Goal: Information Seeking & Learning: Find specific fact

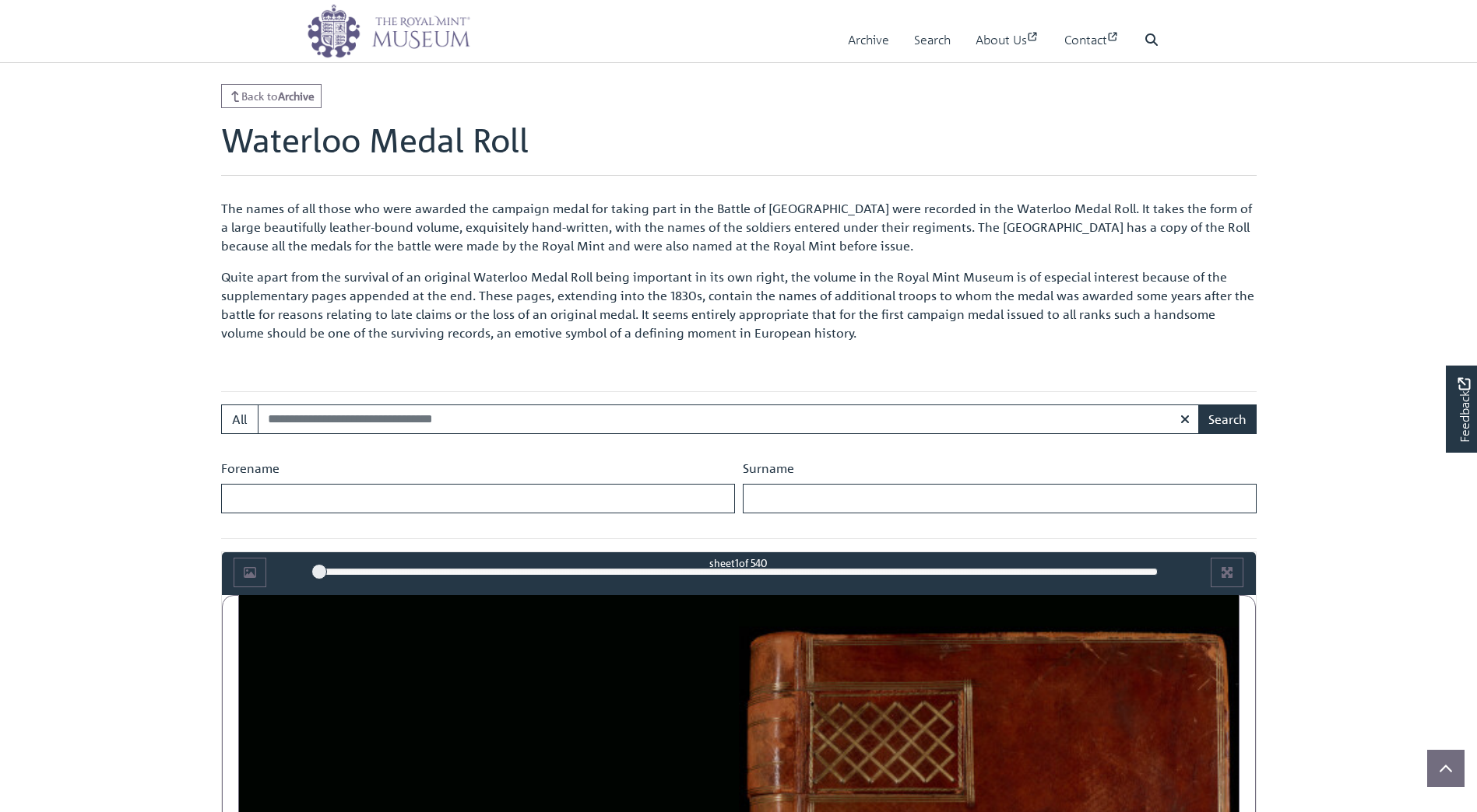
scroll to position [389, 0]
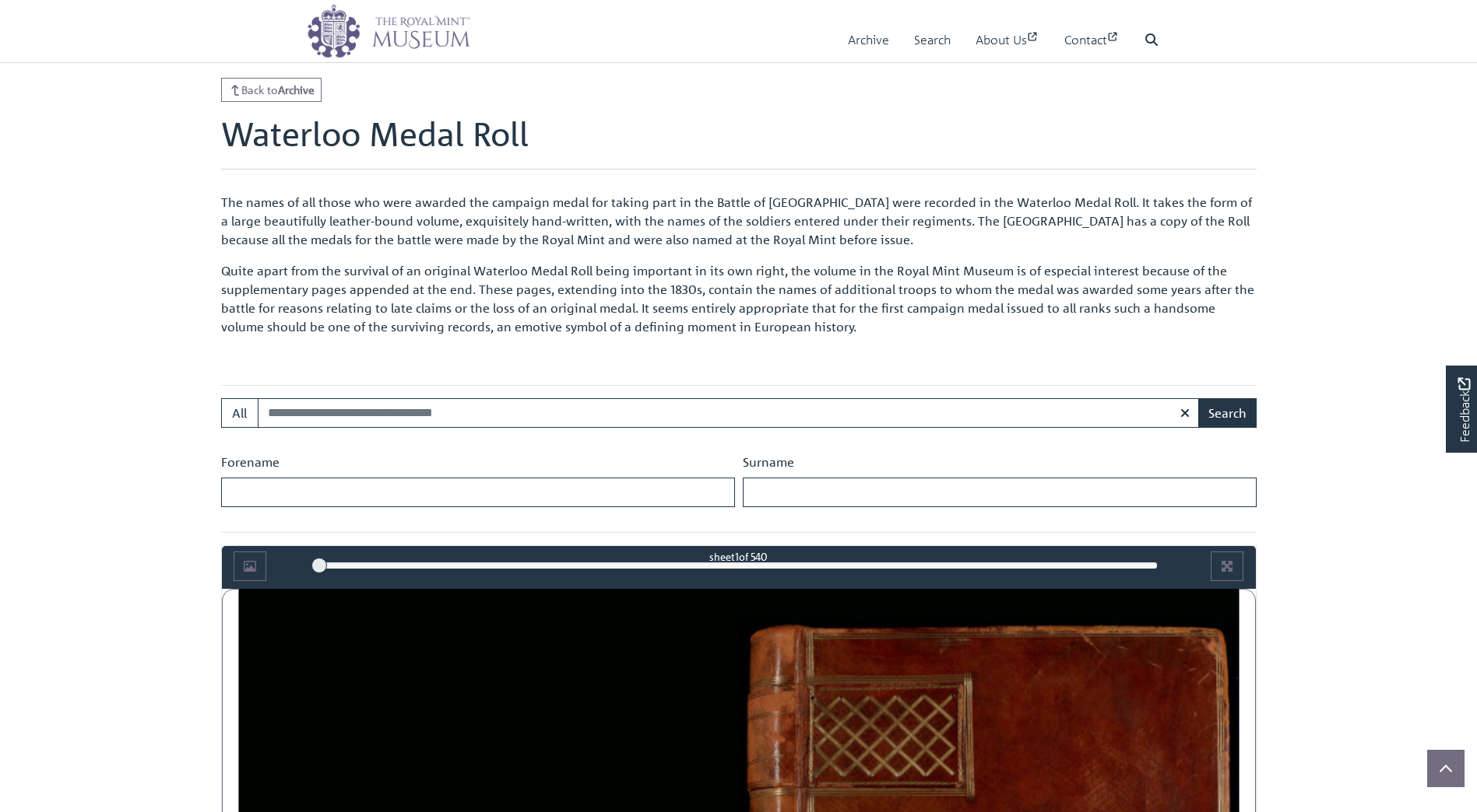
click at [422, 419] on input "Search:" at bounding box center [728, 413] width 942 height 30
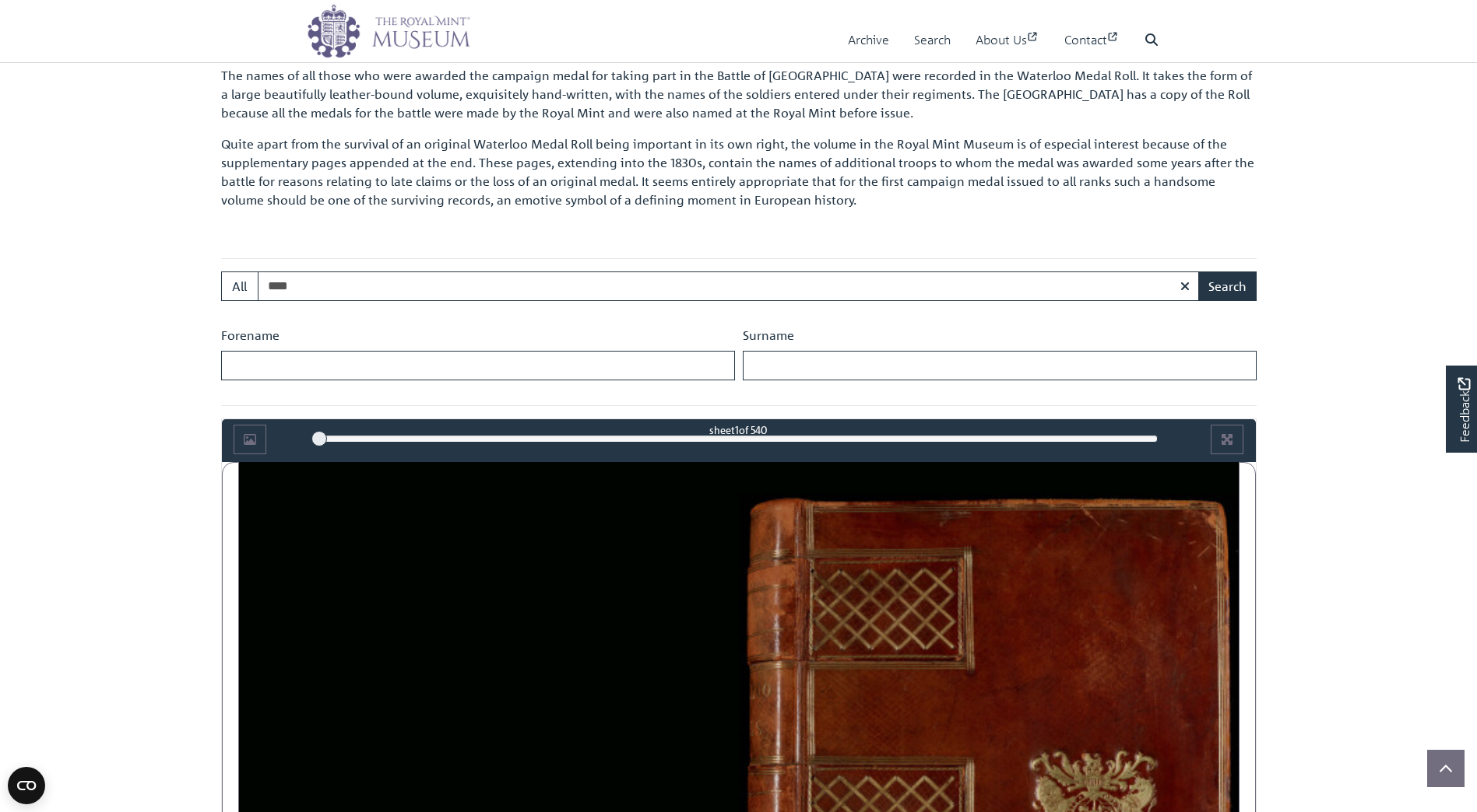
scroll to position [544, 0]
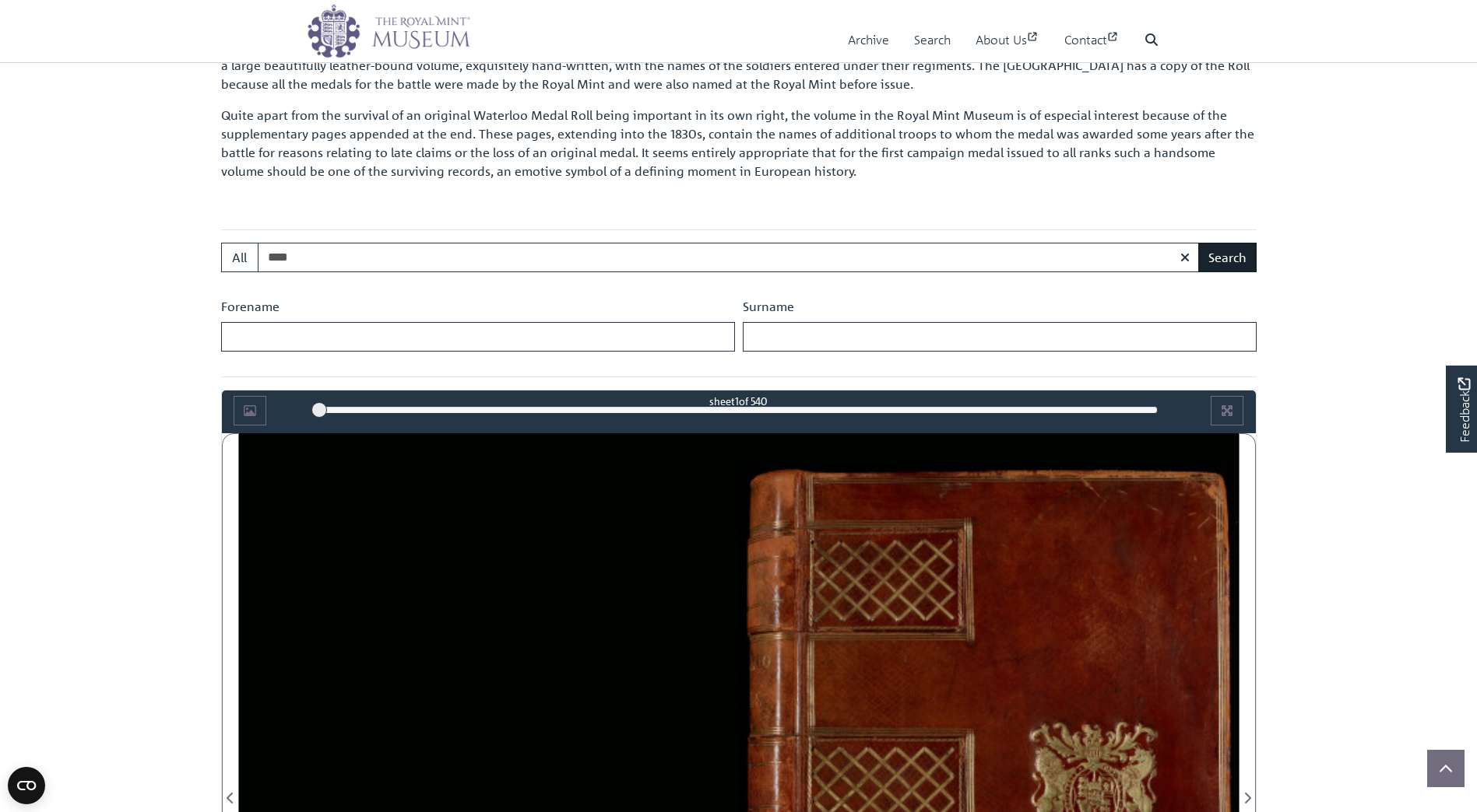
type input "****"
click at [1223, 260] on button "Search" at bounding box center [1227, 257] width 58 height 30
click at [467, 337] on input "Forename" at bounding box center [478, 336] width 514 height 30
type input "*******"
type input "***"
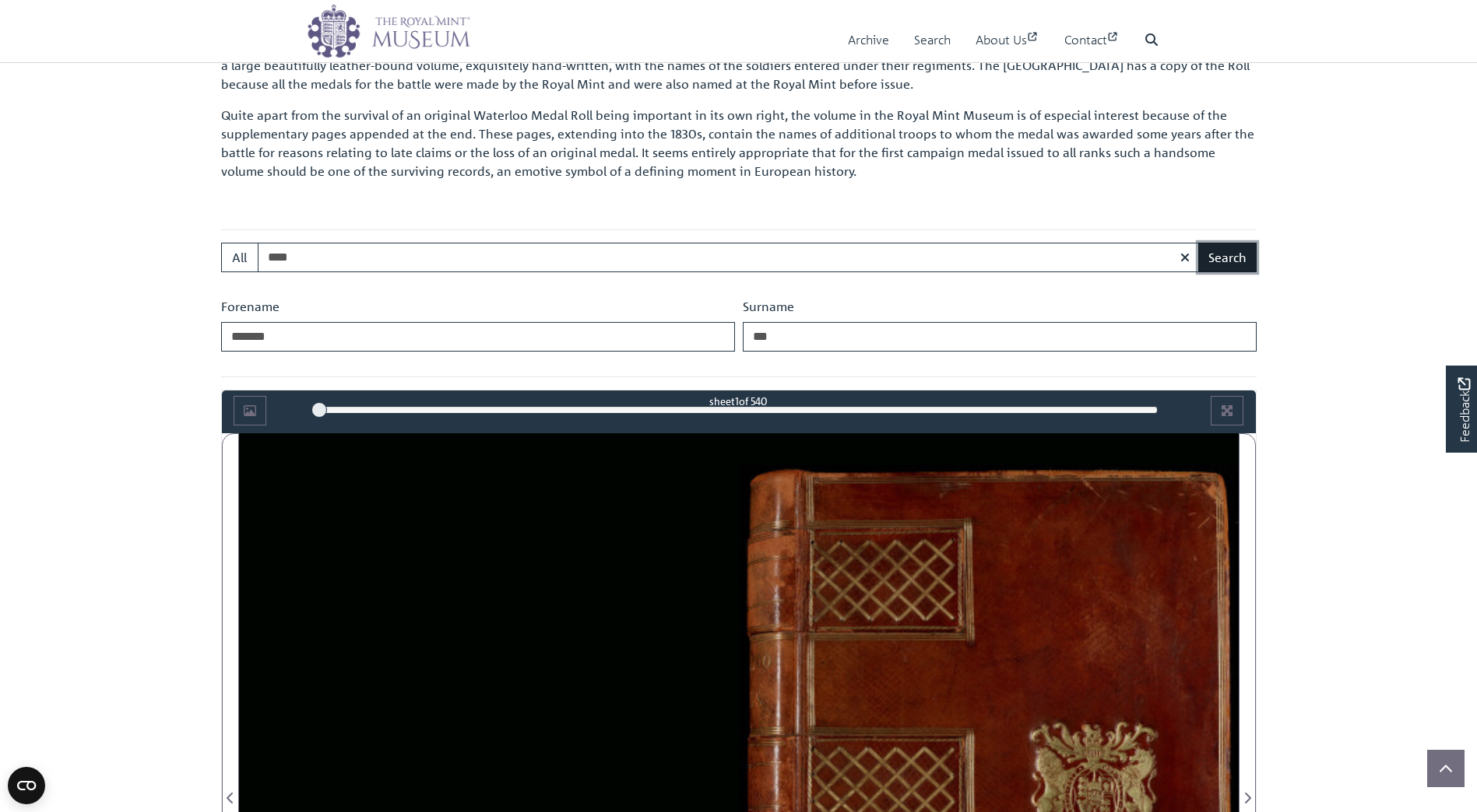
click at [1227, 253] on button "Search" at bounding box center [1227, 257] width 58 height 30
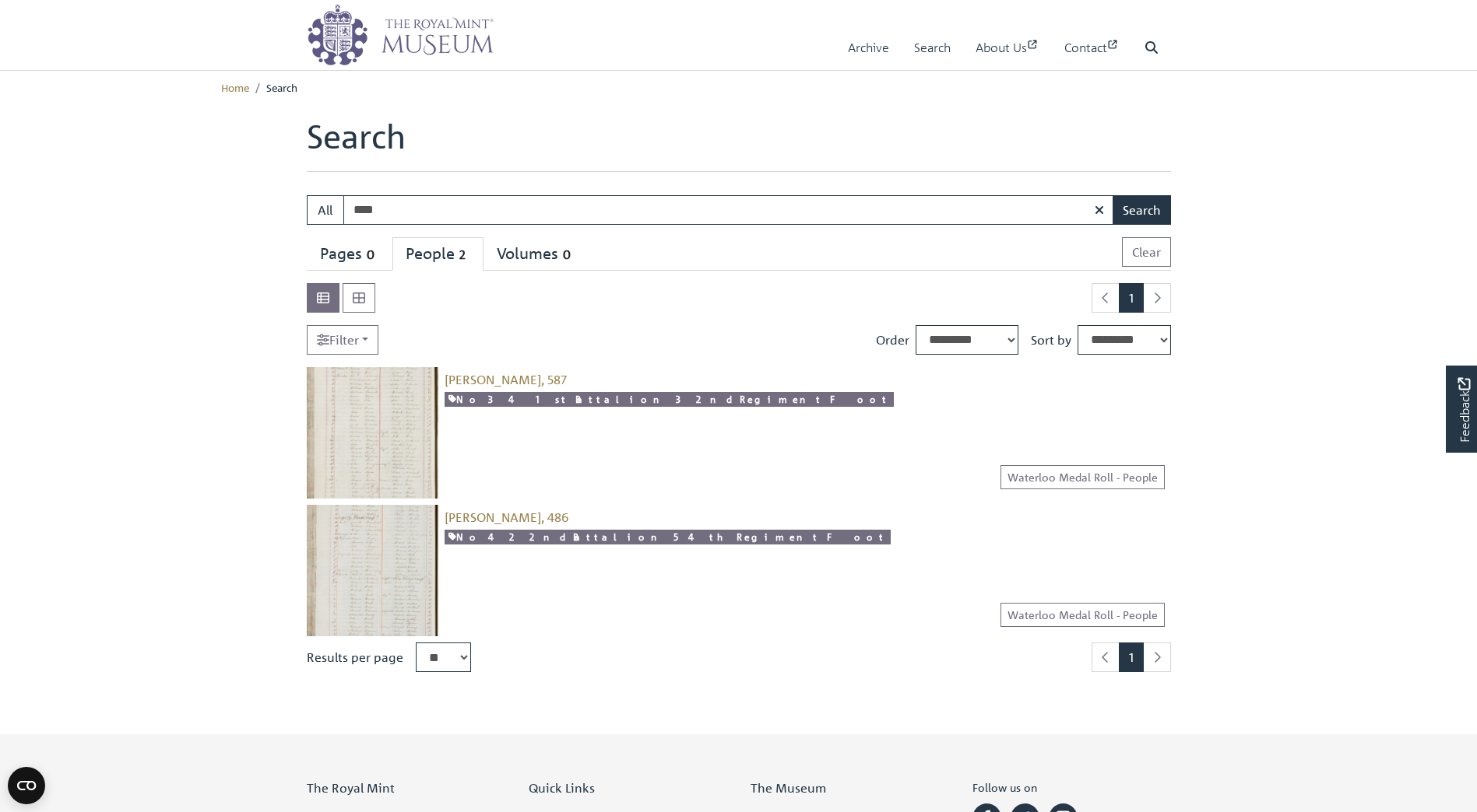
click at [381, 210] on input "****" at bounding box center [728, 210] width 771 height 30
type input "***"
click at [1112, 195] on button "Search" at bounding box center [1141, 210] width 58 height 30
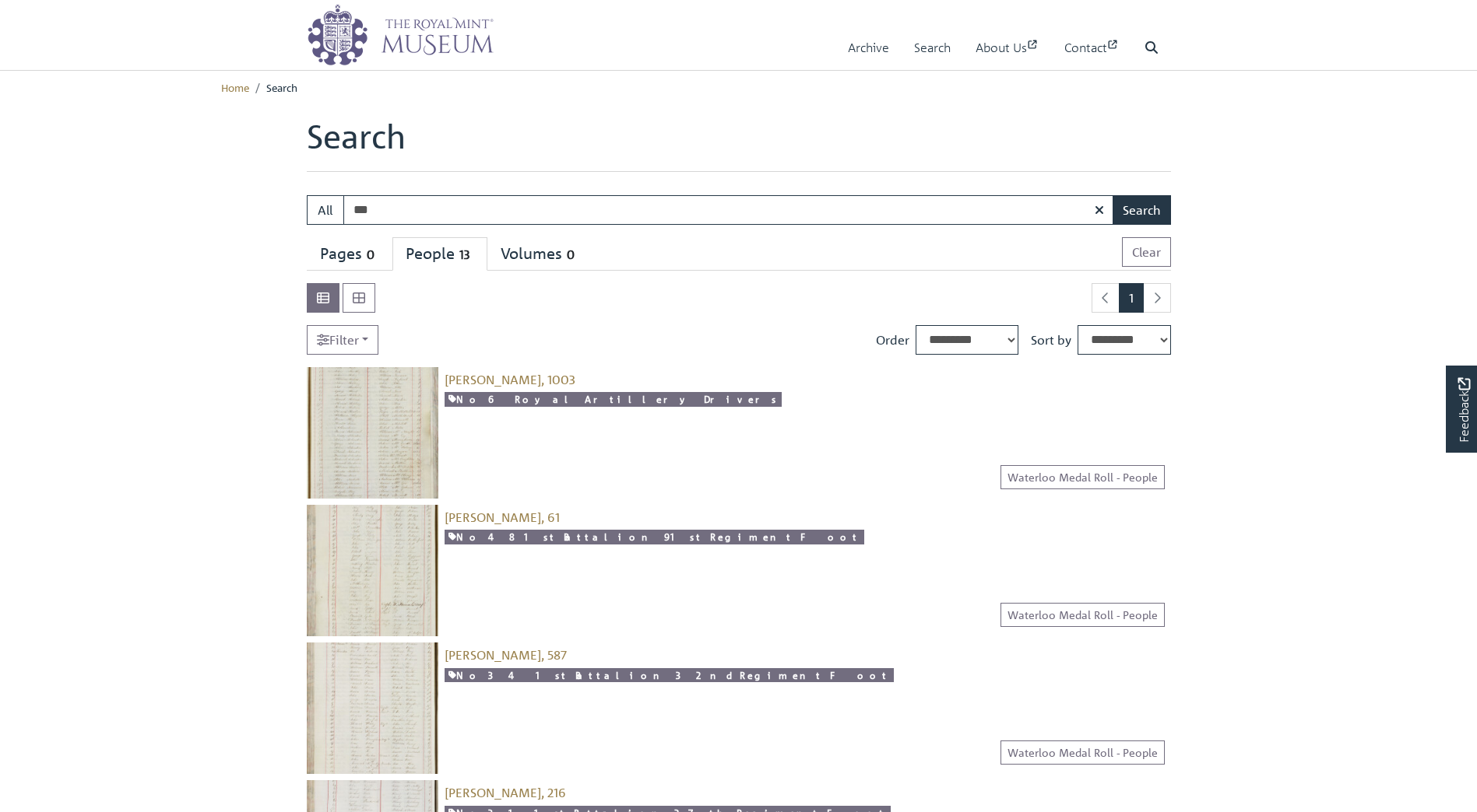
click at [415, 208] on input "***" at bounding box center [728, 210] width 771 height 30
click at [774, 416] on div "Lawrence, William, 1003 [snippet entity-description]" at bounding box center [804, 433] width 732 height 131
click at [374, 249] on span "0" at bounding box center [370, 254] width 17 height 18
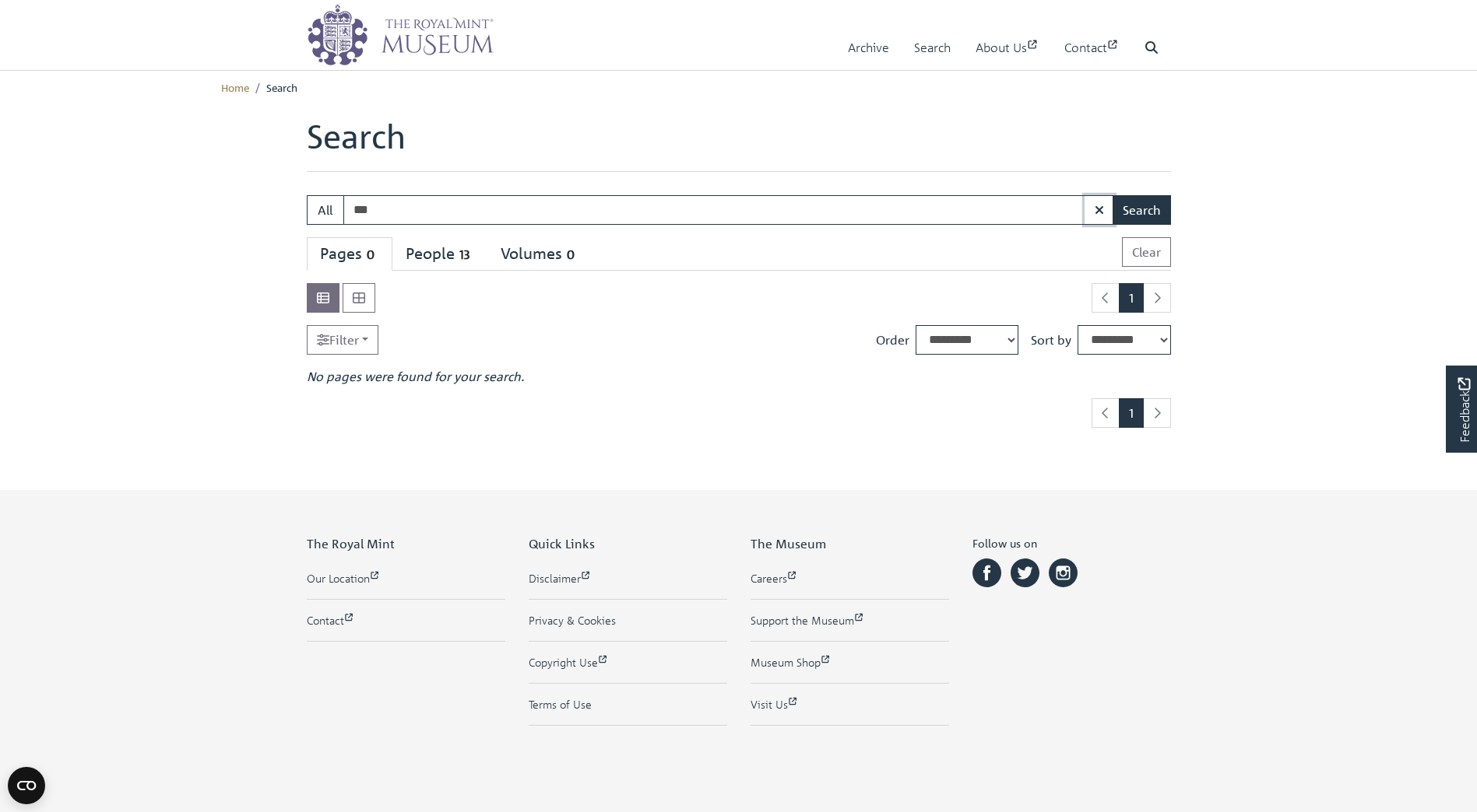
click at [1096, 207] on icon "button" at bounding box center [1100, 210] width 10 height 13
click at [235, 83] on link "Home" at bounding box center [235, 87] width 28 height 14
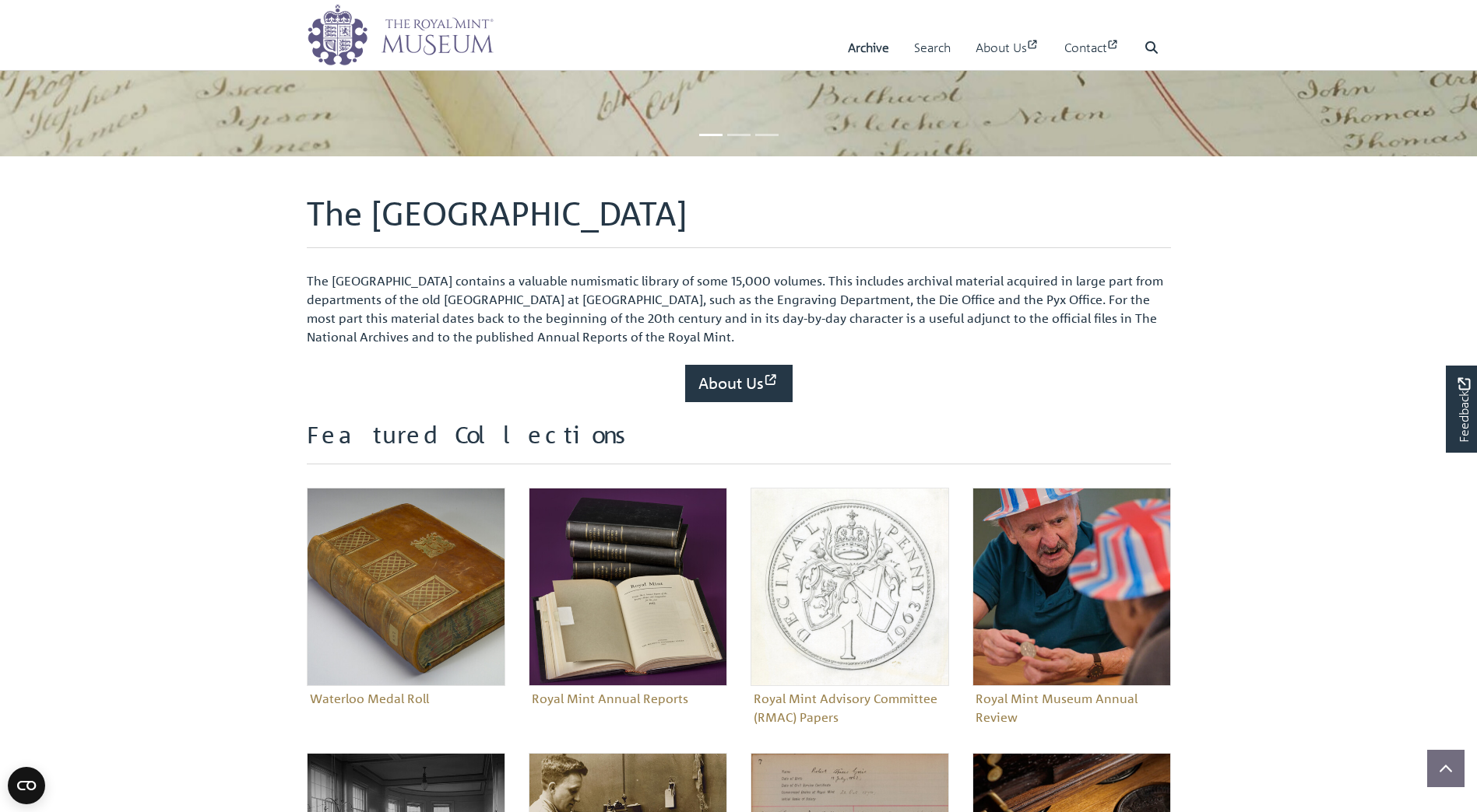
scroll to position [467, 0]
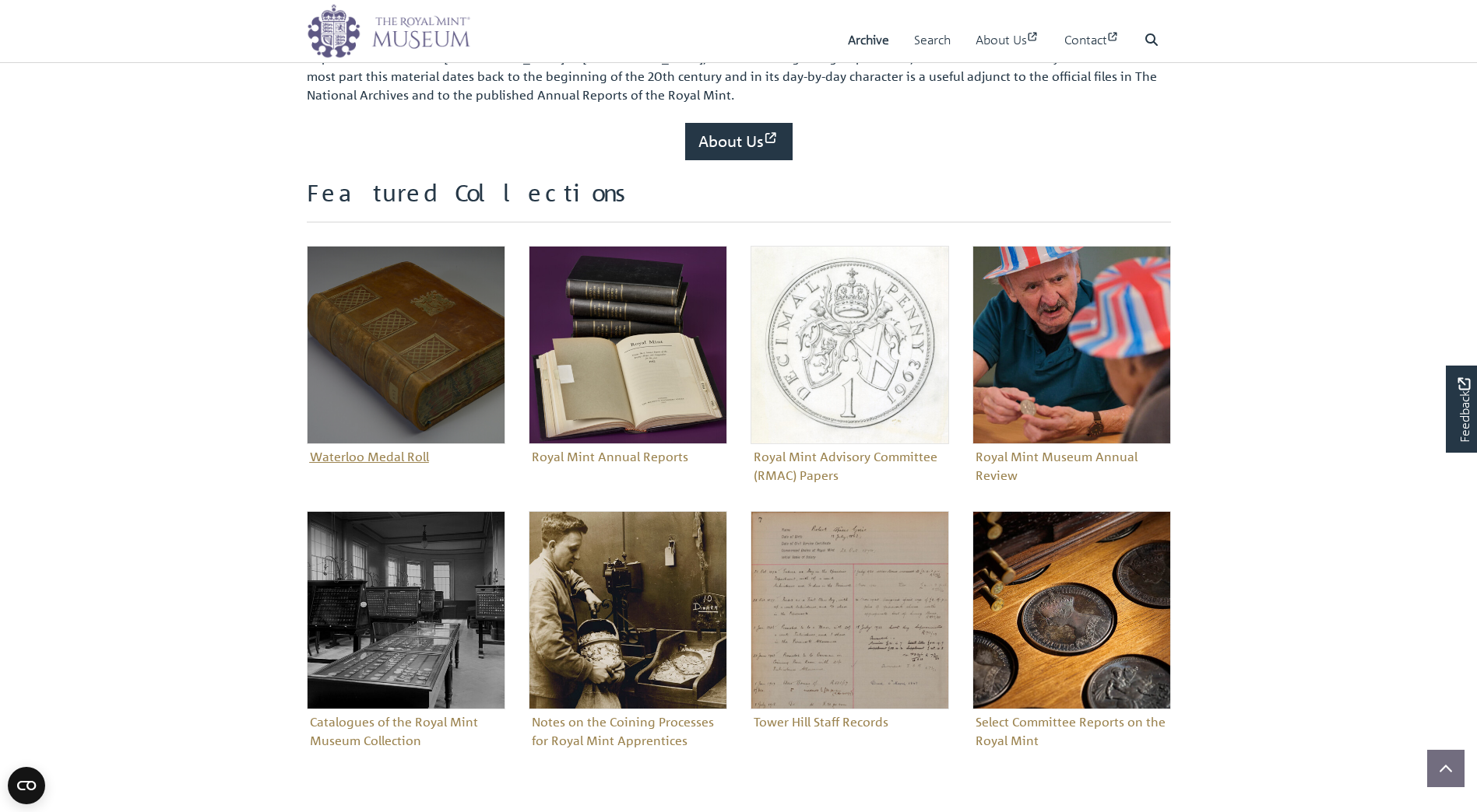
click at [388, 321] on img "Sub-collection" at bounding box center [405, 344] width 198 height 198
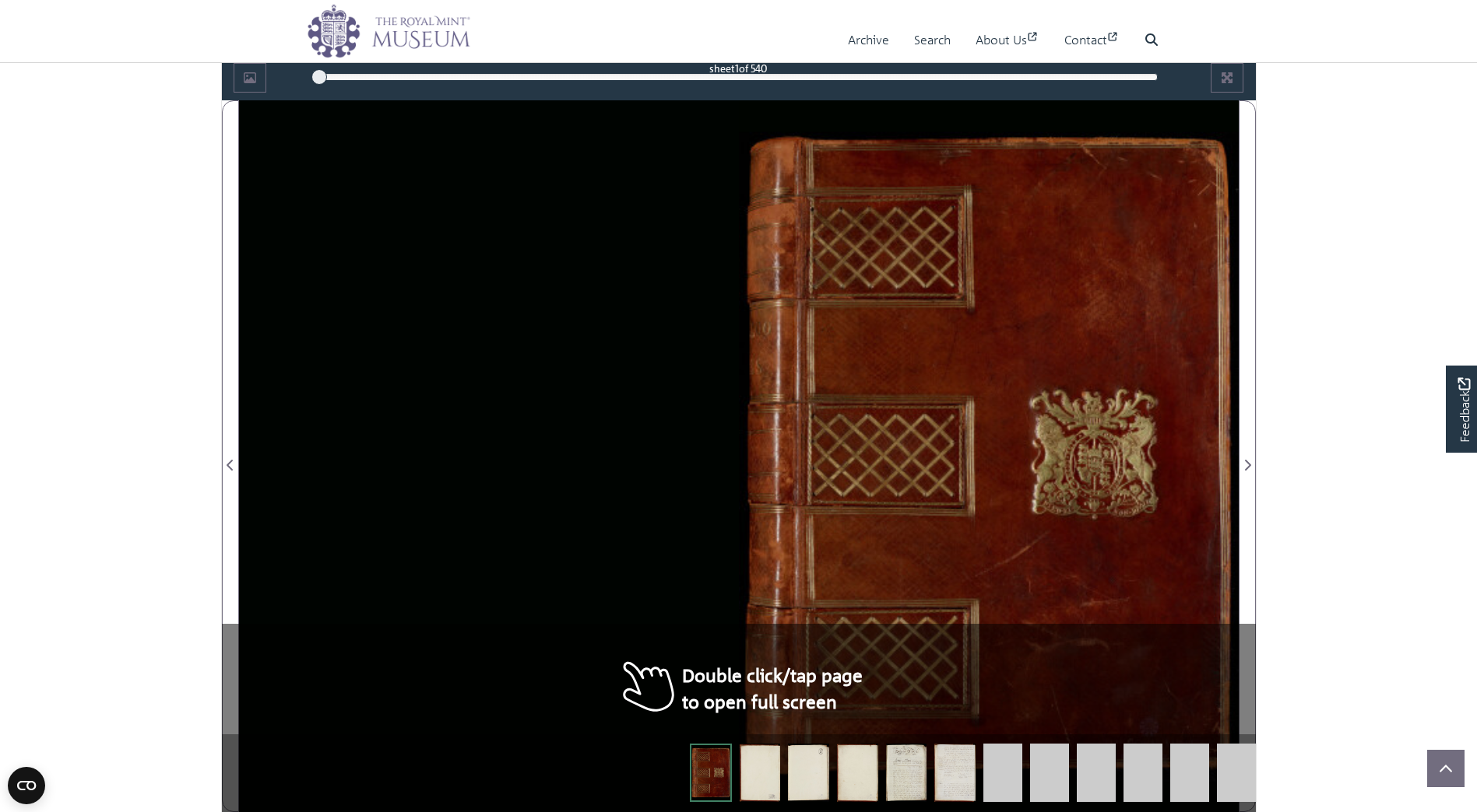
scroll to position [934, 0]
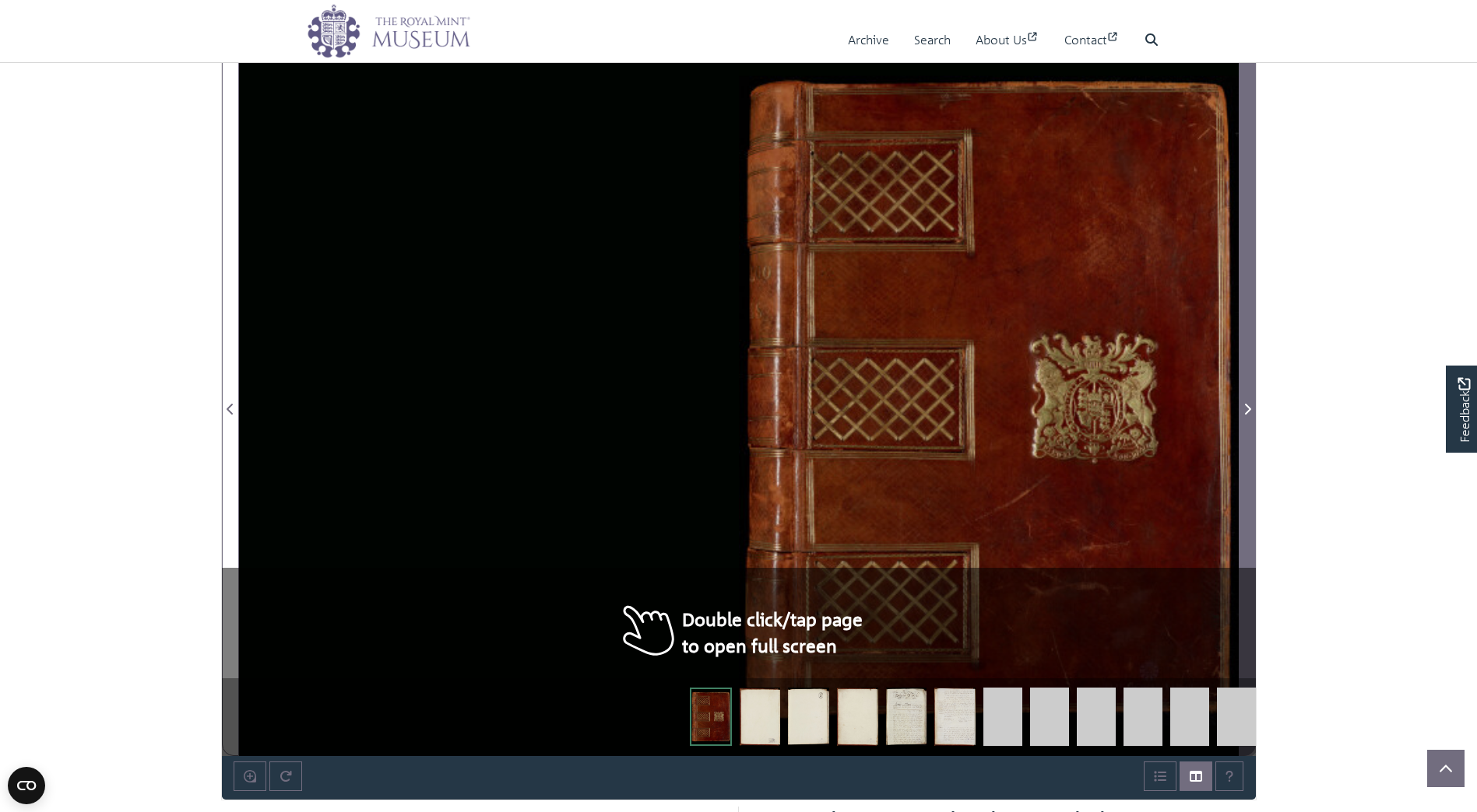
click at [1248, 412] on icon "Next Page" at bounding box center [1247, 409] width 6 height 11
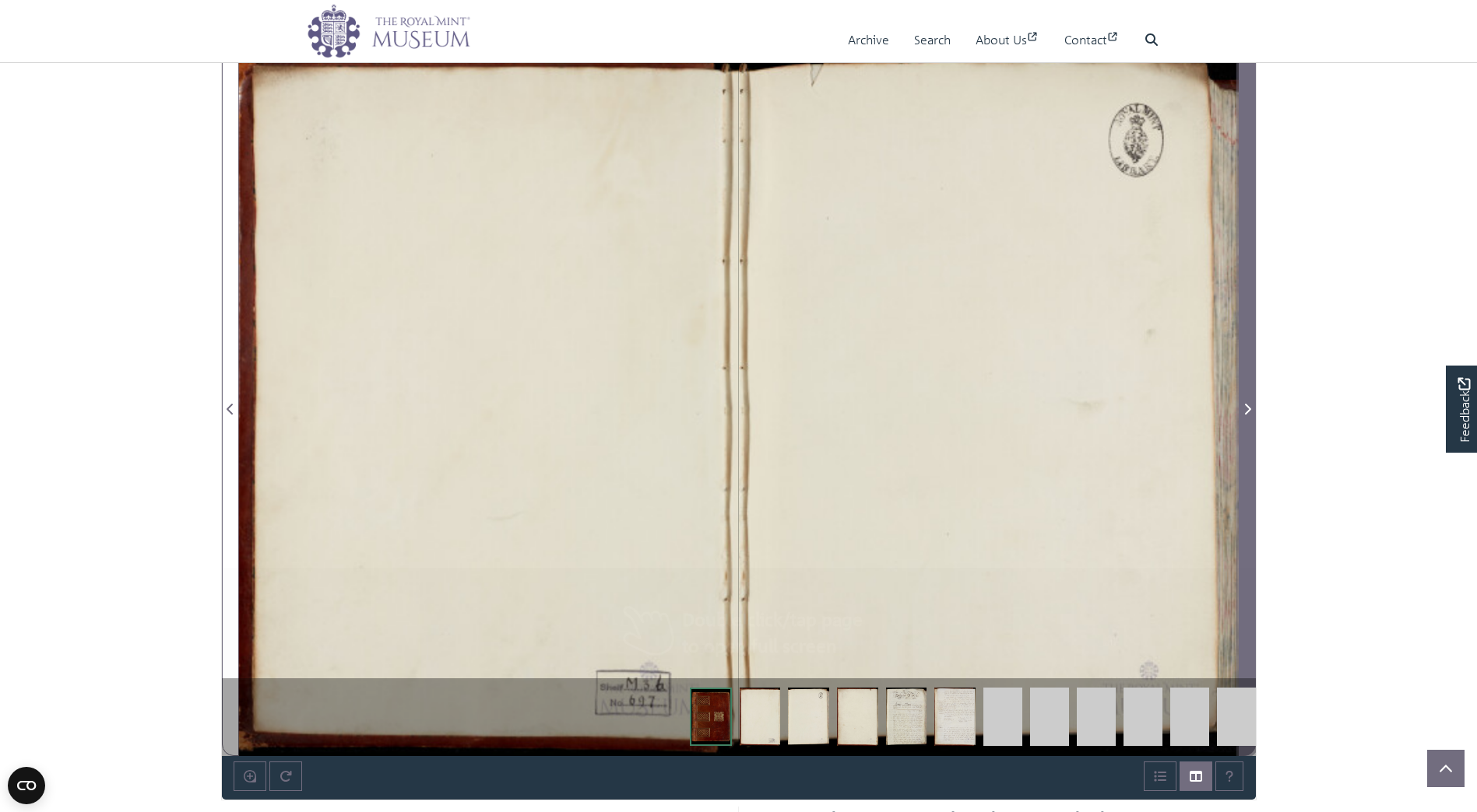
click at [1248, 412] on icon "Next Page" at bounding box center [1247, 409] width 6 height 11
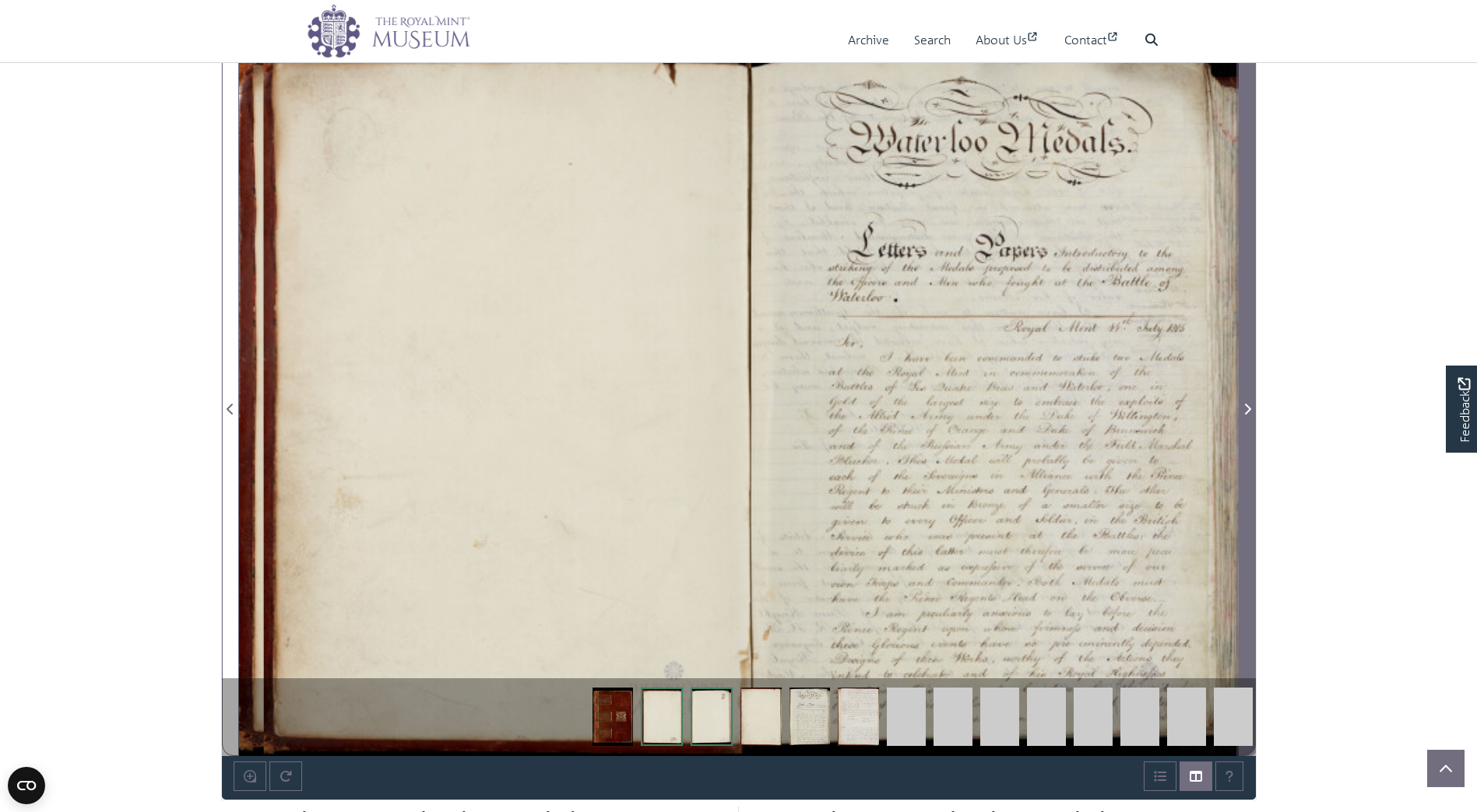
click at [1248, 412] on icon "Next Page" at bounding box center [1247, 409] width 6 height 11
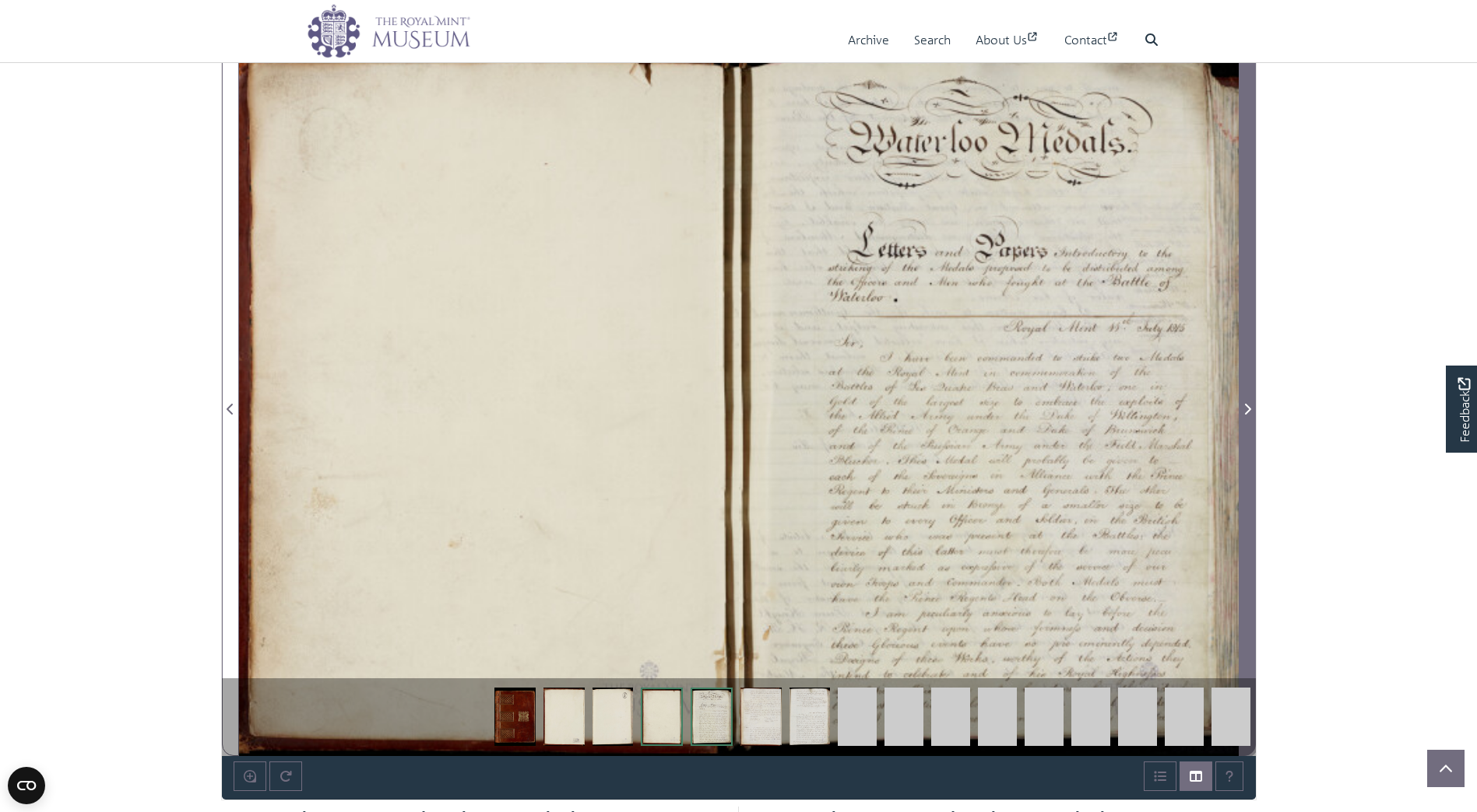
click at [1248, 412] on icon "Next Page" at bounding box center [1247, 409] width 6 height 11
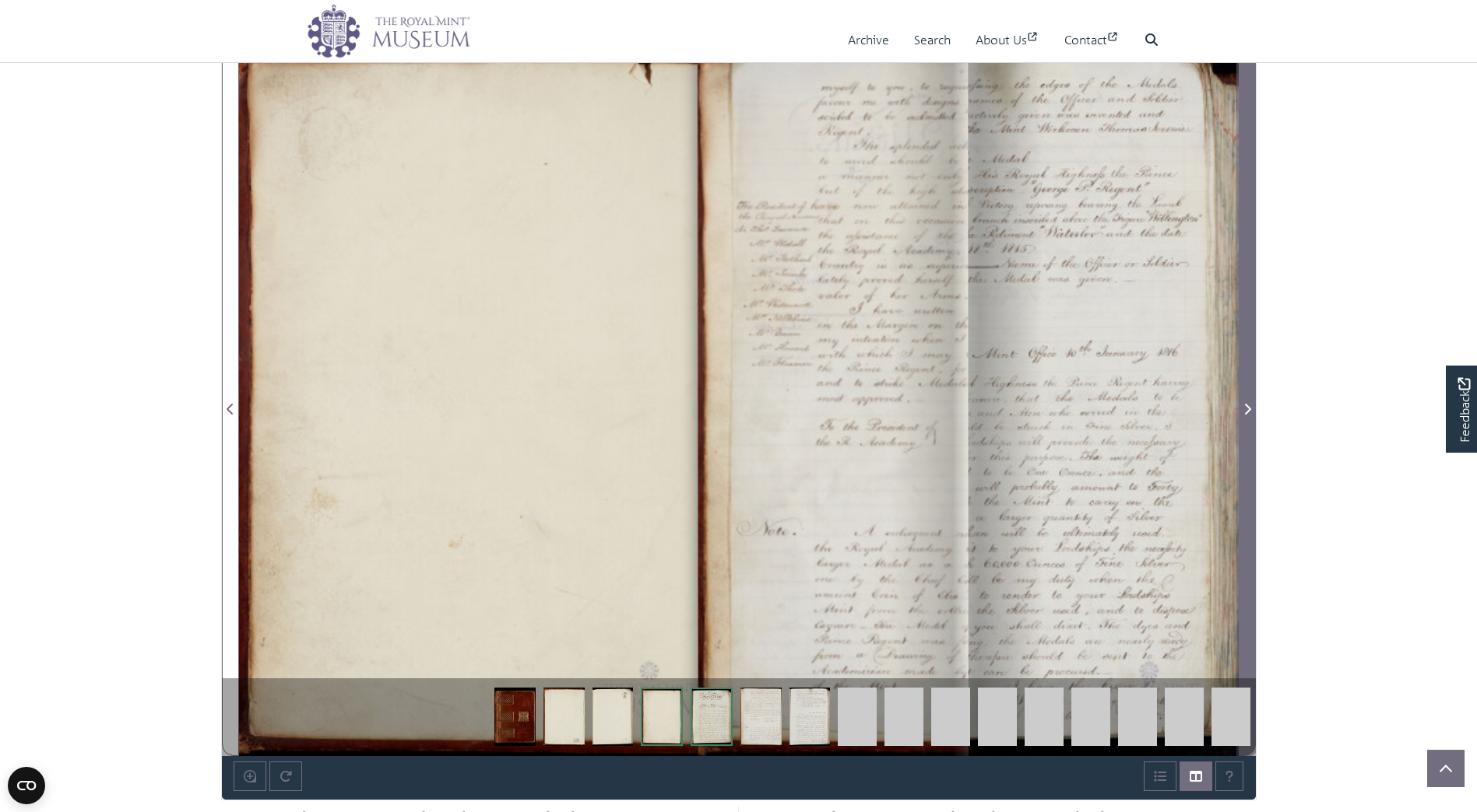
click at [1248, 412] on icon "Next Page" at bounding box center [1247, 409] width 6 height 11
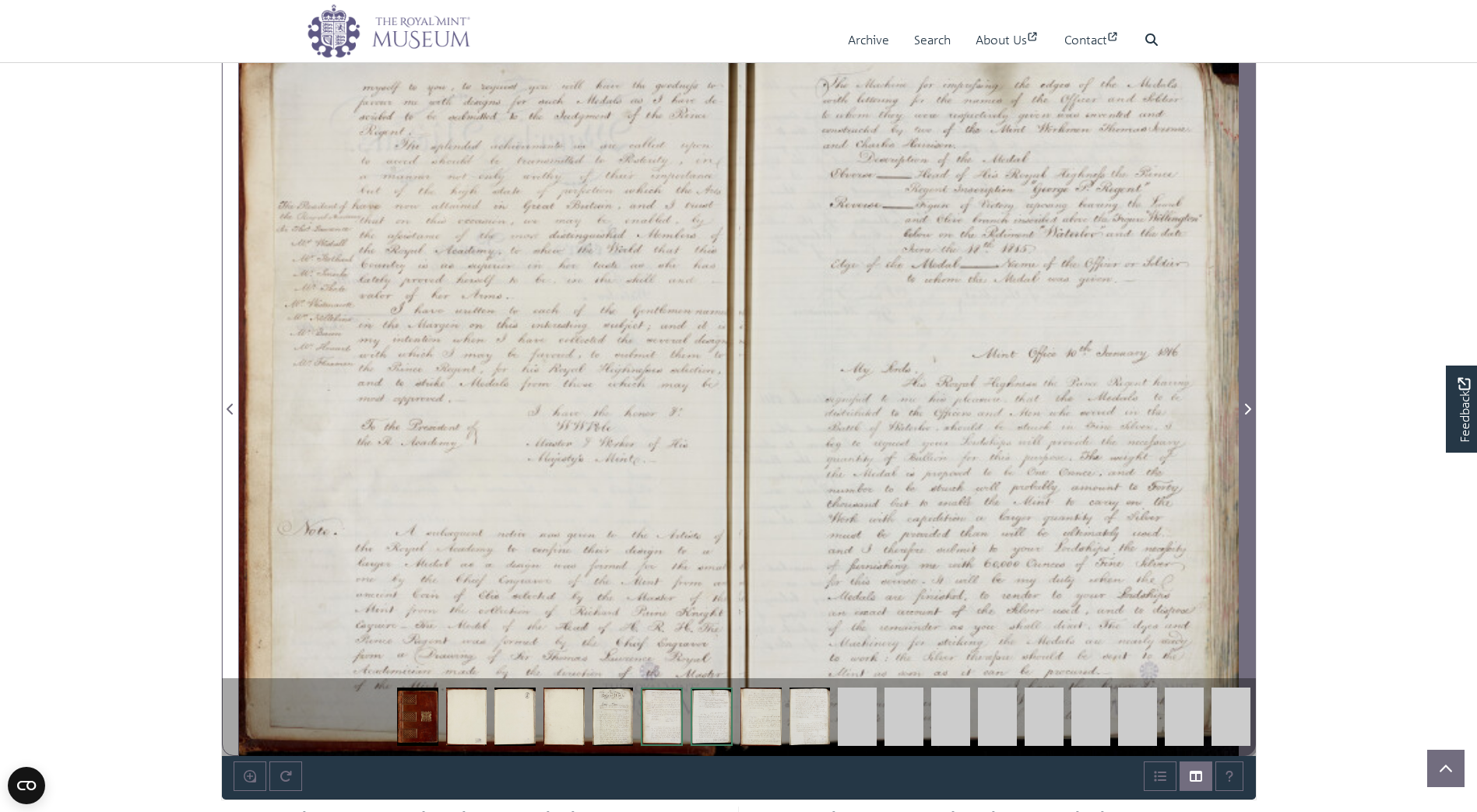
click at [1248, 412] on icon "Next Page" at bounding box center [1247, 409] width 6 height 11
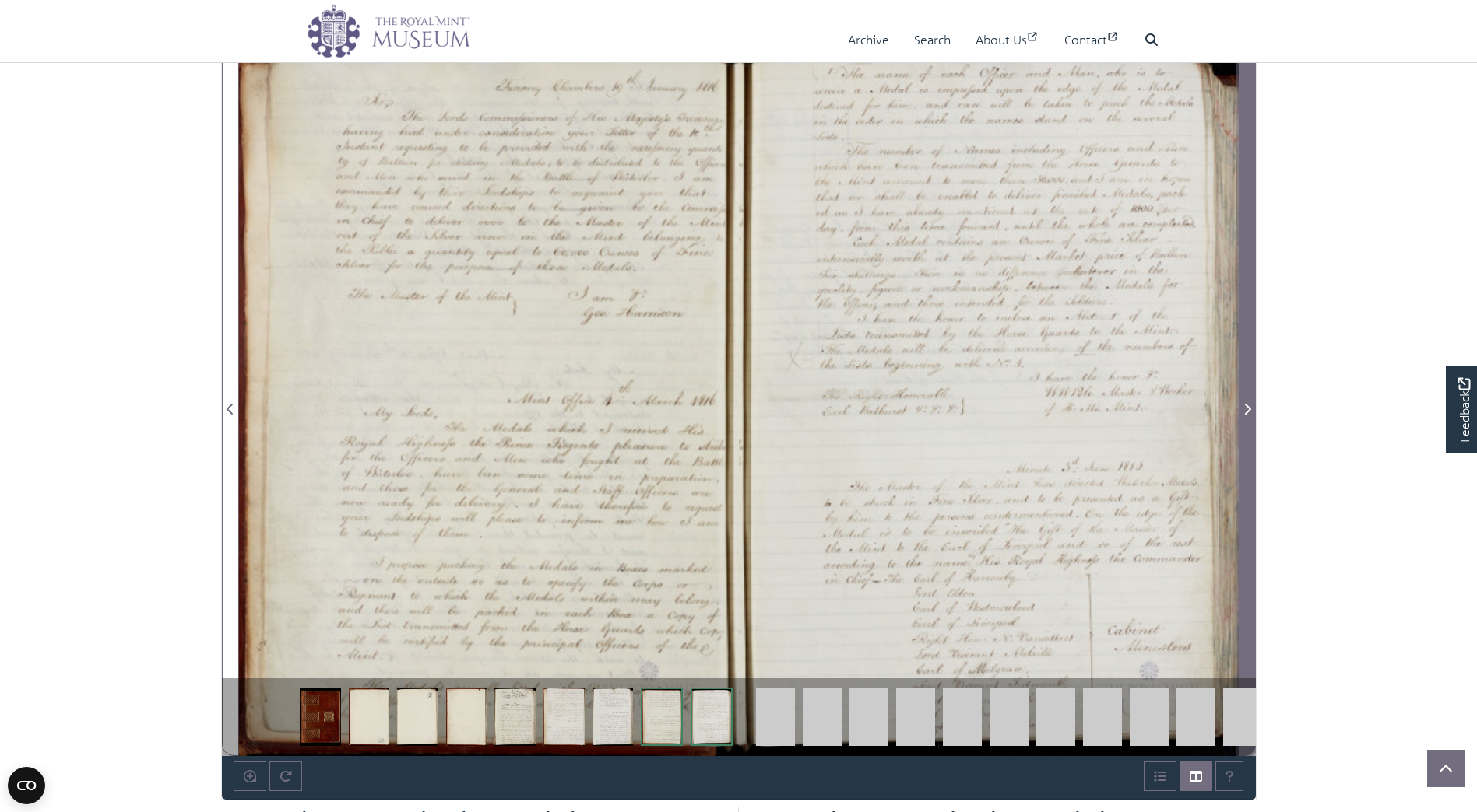
click at [1248, 412] on icon "Next Page" at bounding box center [1247, 409] width 6 height 11
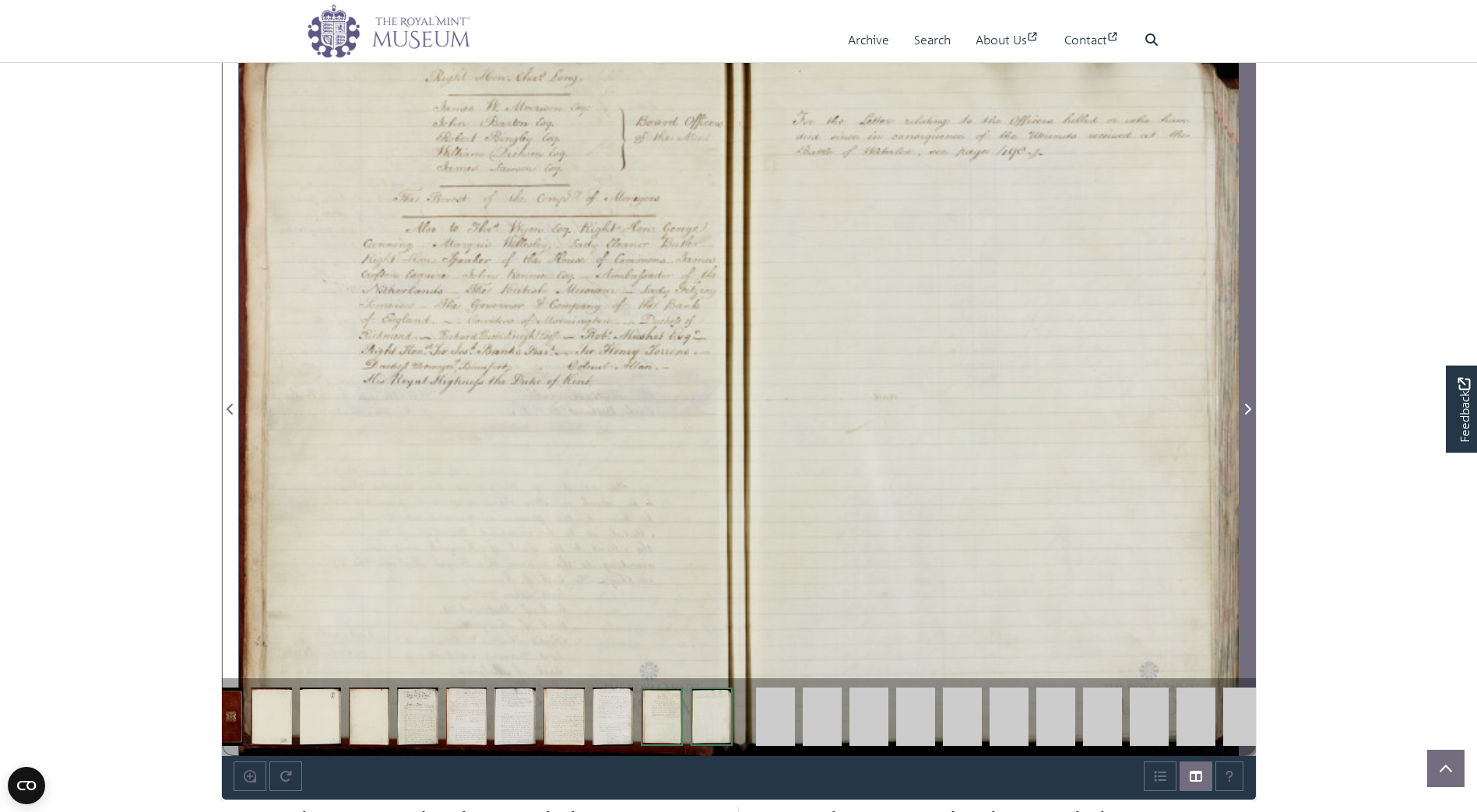
click at [1248, 412] on icon "Next Page" at bounding box center [1247, 409] width 6 height 11
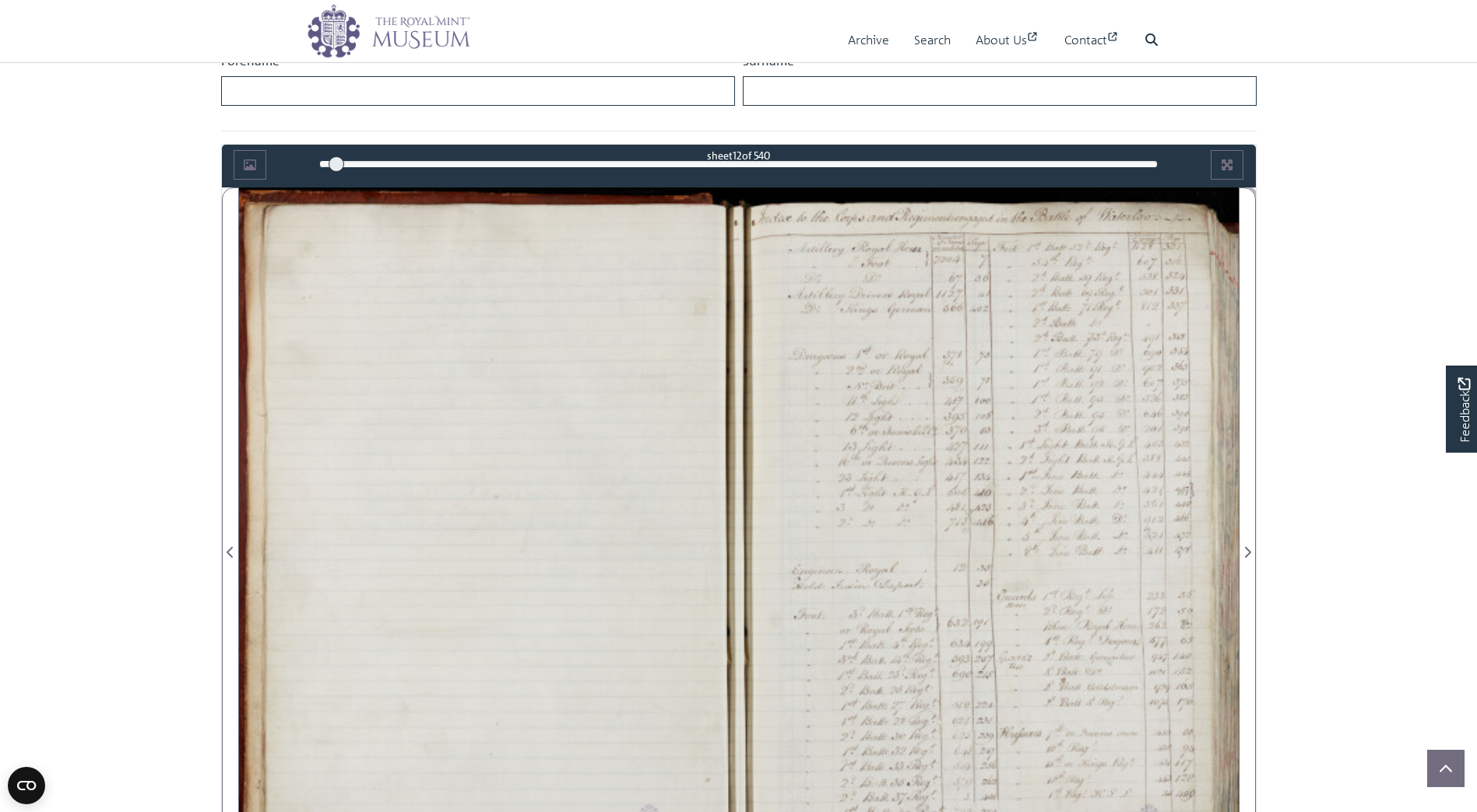
scroll to position [700, 0]
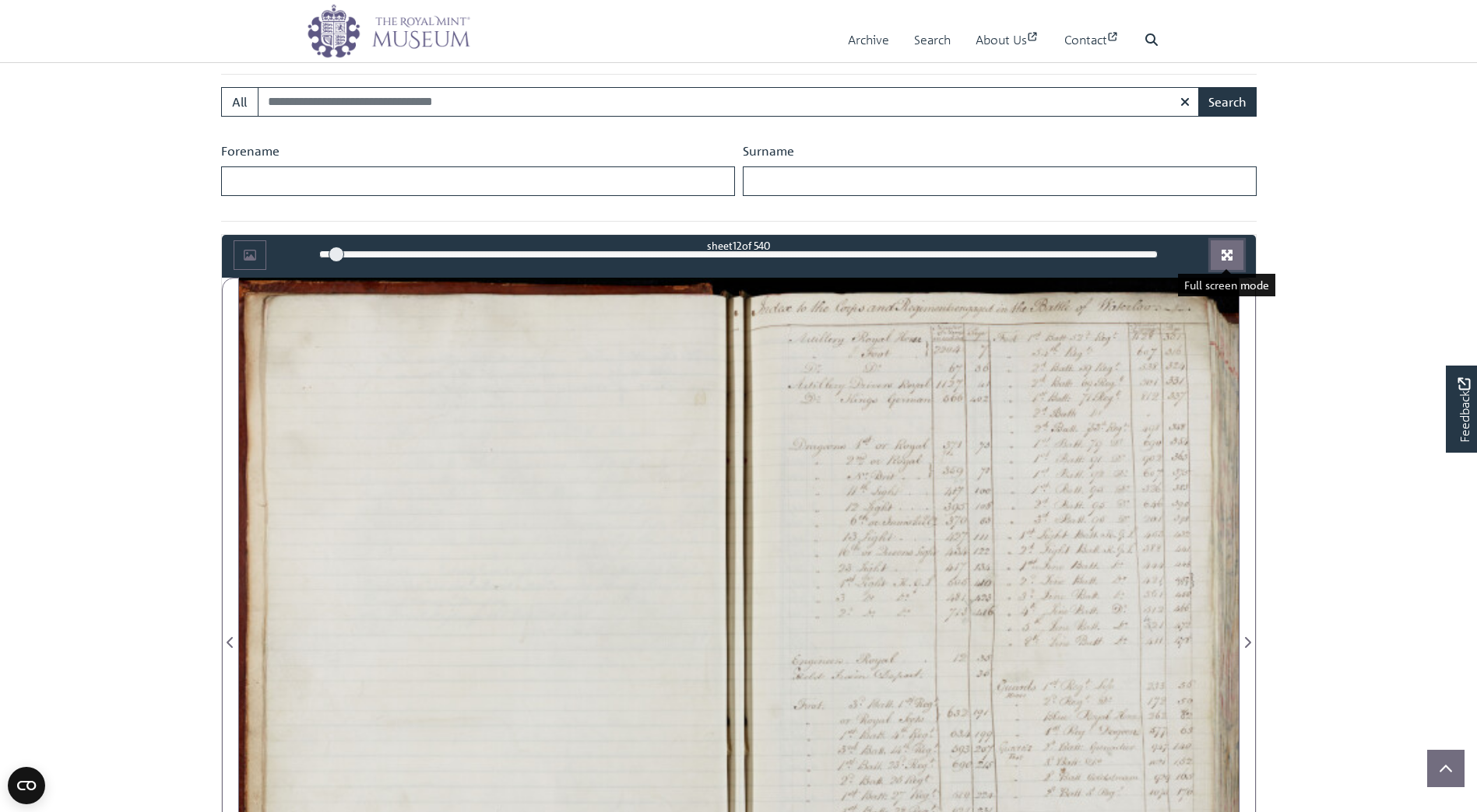
click at [1228, 246] on button "Full screen mode" at bounding box center [1227, 255] width 33 height 30
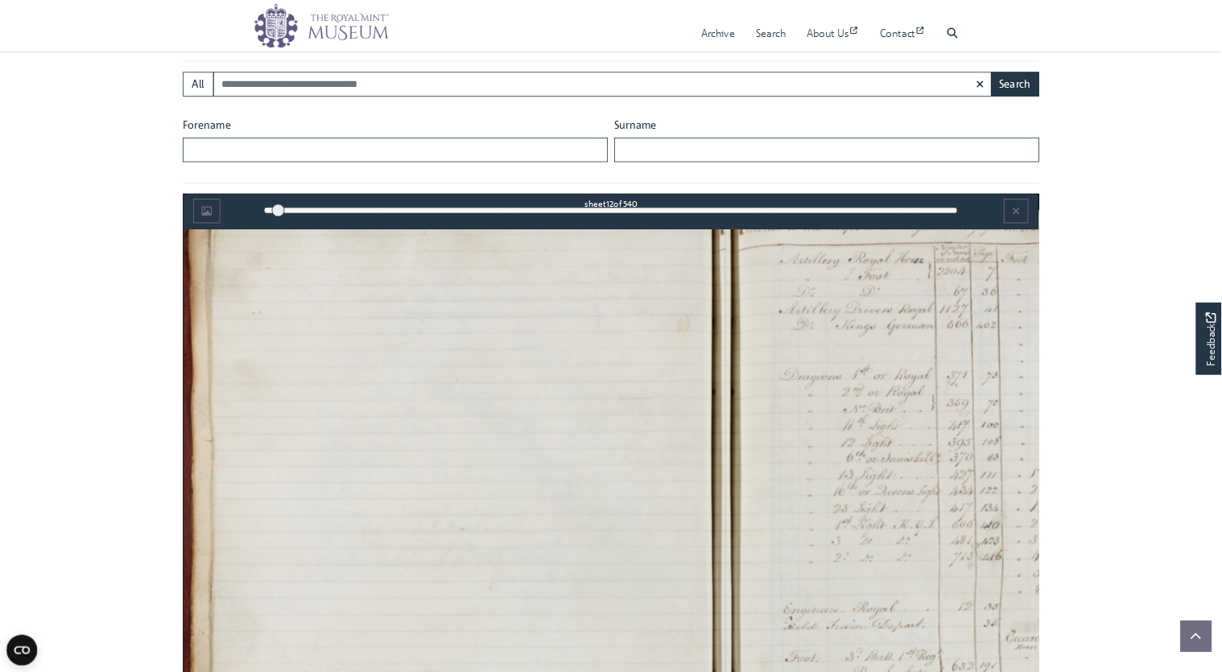
scroll to position [560, 0]
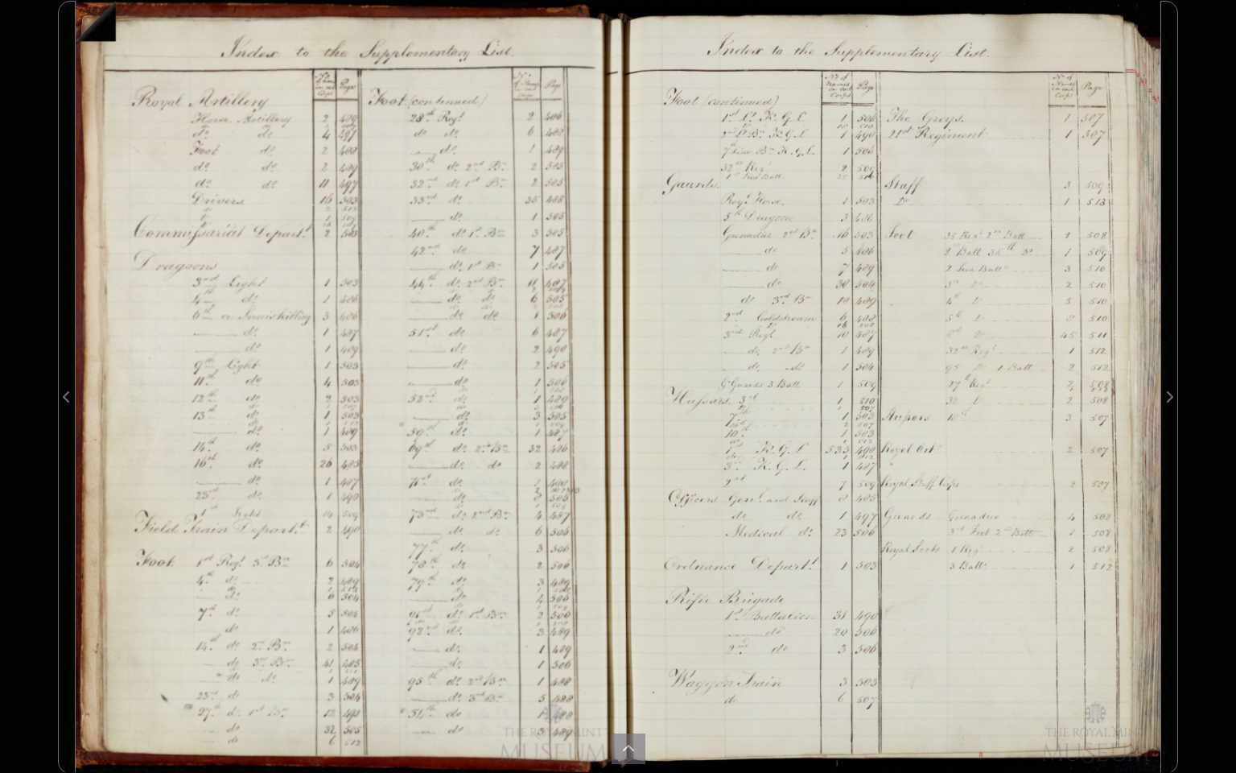
click at [91, 27] on img at bounding box center [347, 387] width 543 height 773
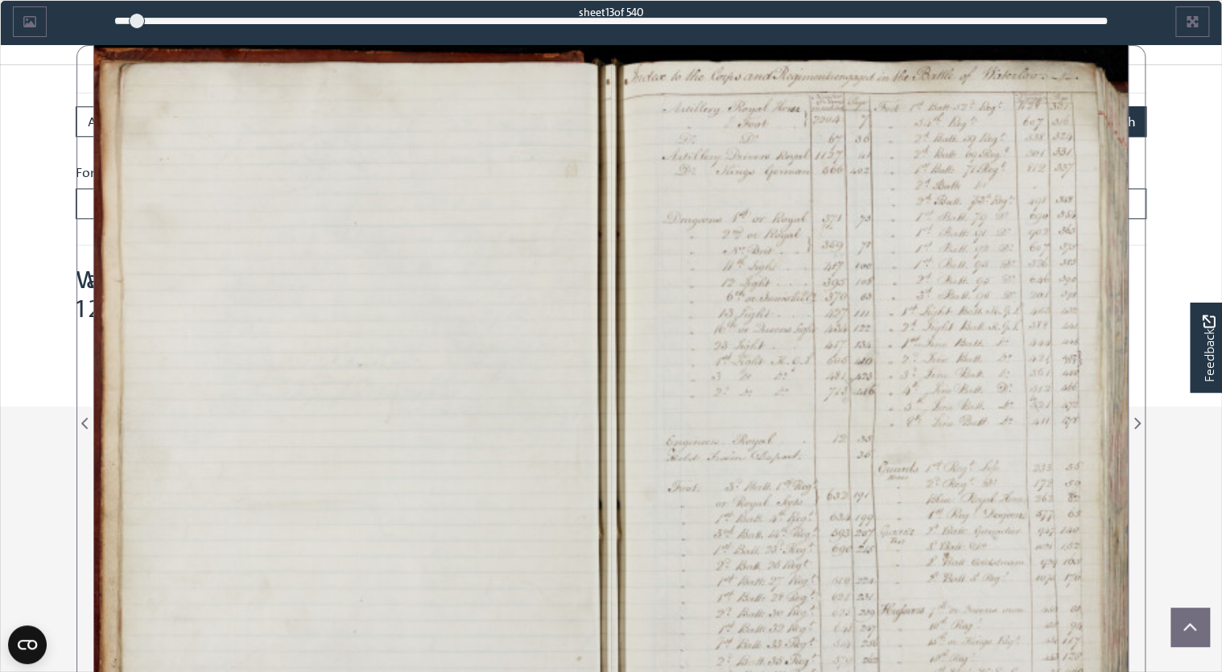
scroll to position [753, 0]
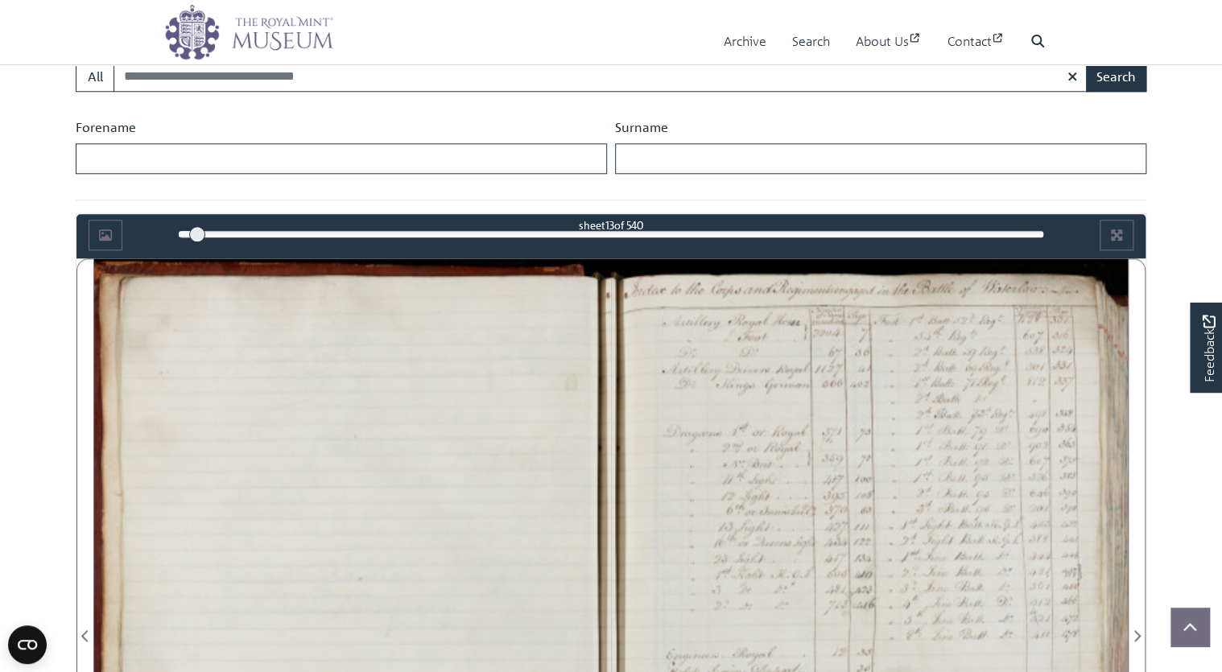
click at [621, 224] on div "sheet 13 of 540" at bounding box center [611, 224] width 867 height 15
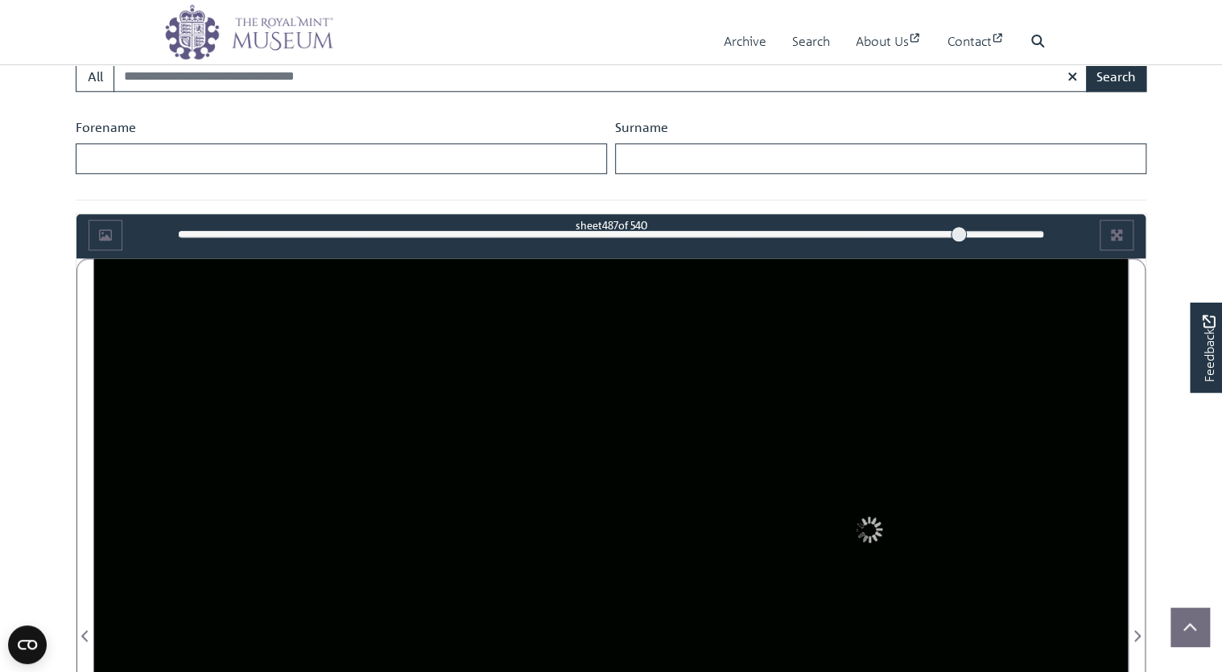
drag, startPoint x: 196, startPoint y: 234, endPoint x: 960, endPoint y: 225, distance: 763.2
click at [960, 226] on div at bounding box center [959, 234] width 16 height 16
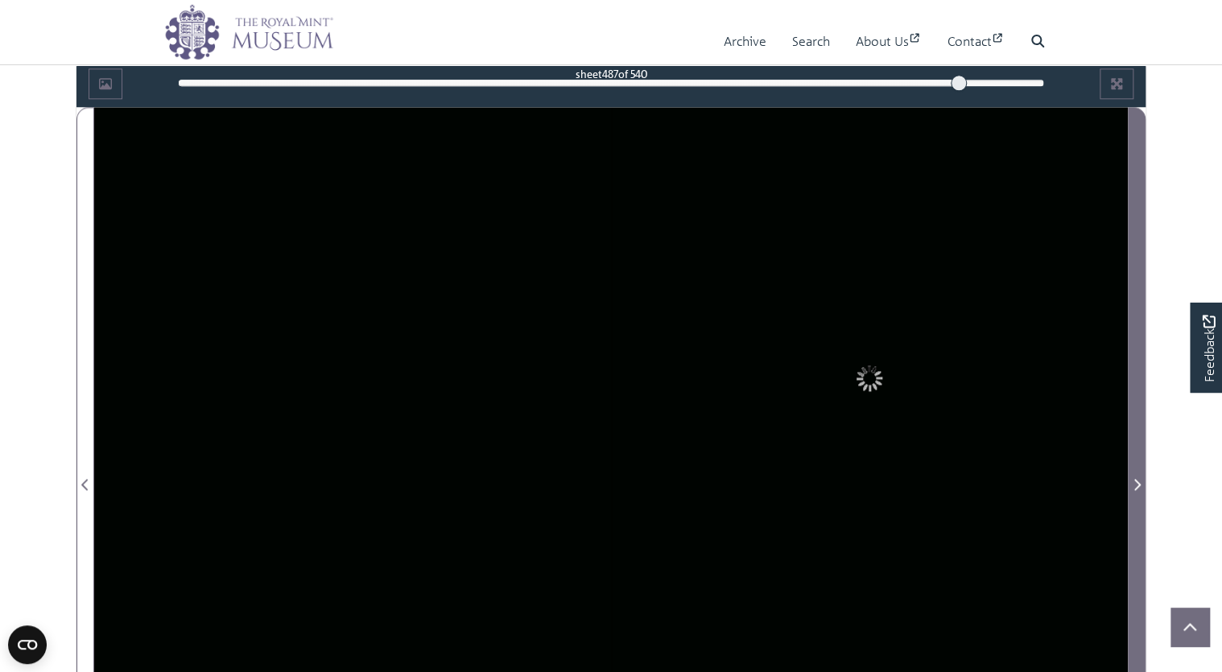
scroll to position [882, 0]
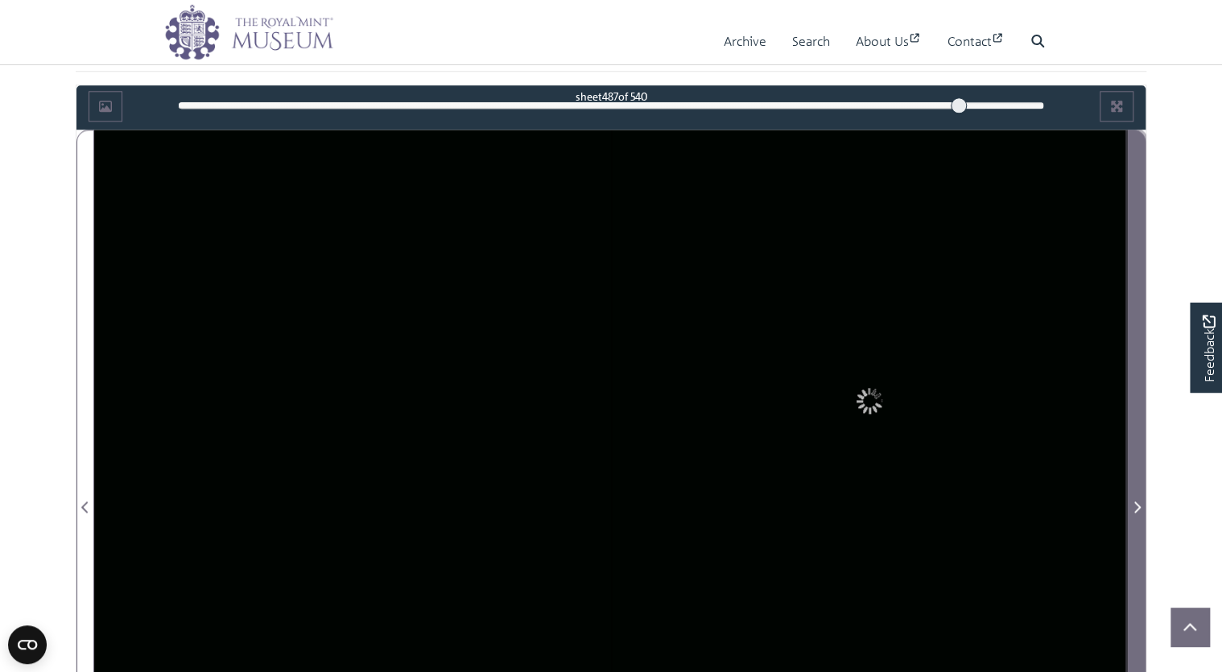
click at [1129, 160] on span "Next Page" at bounding box center [1137, 497] width 16 height 735
click at [1130, 504] on span "Next Page" at bounding box center [1137, 506] width 16 height 19
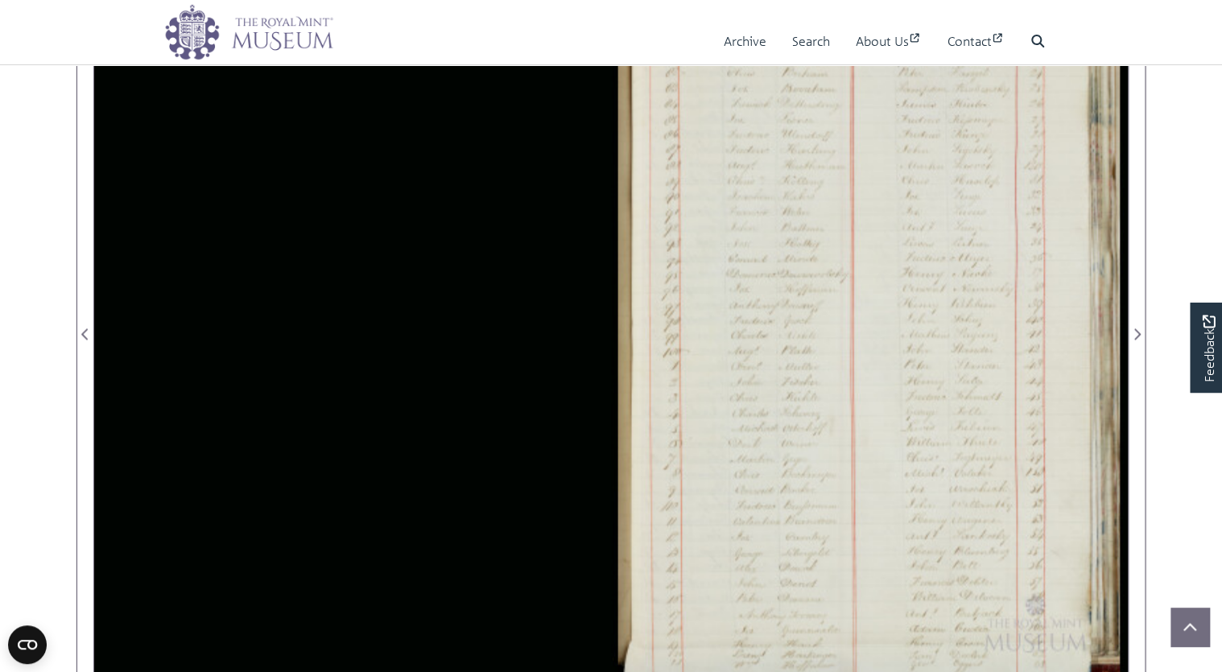
scroll to position [1011, 0]
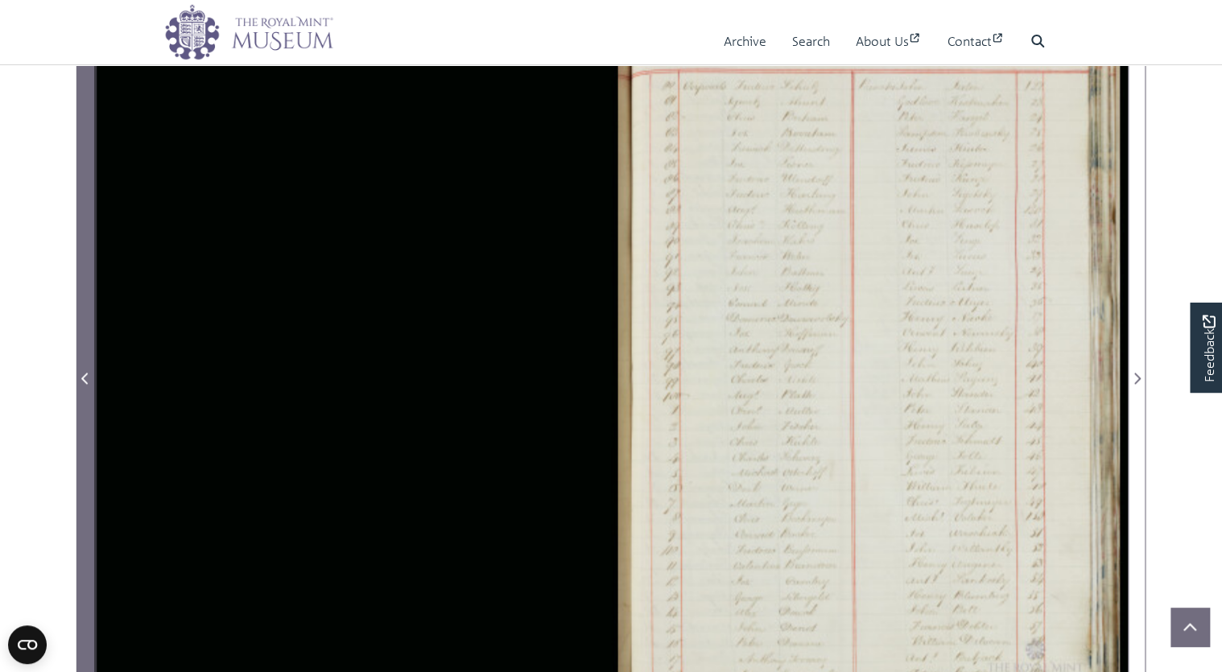
click at [91, 374] on span "Previous Page" at bounding box center [85, 378] width 16 height 19
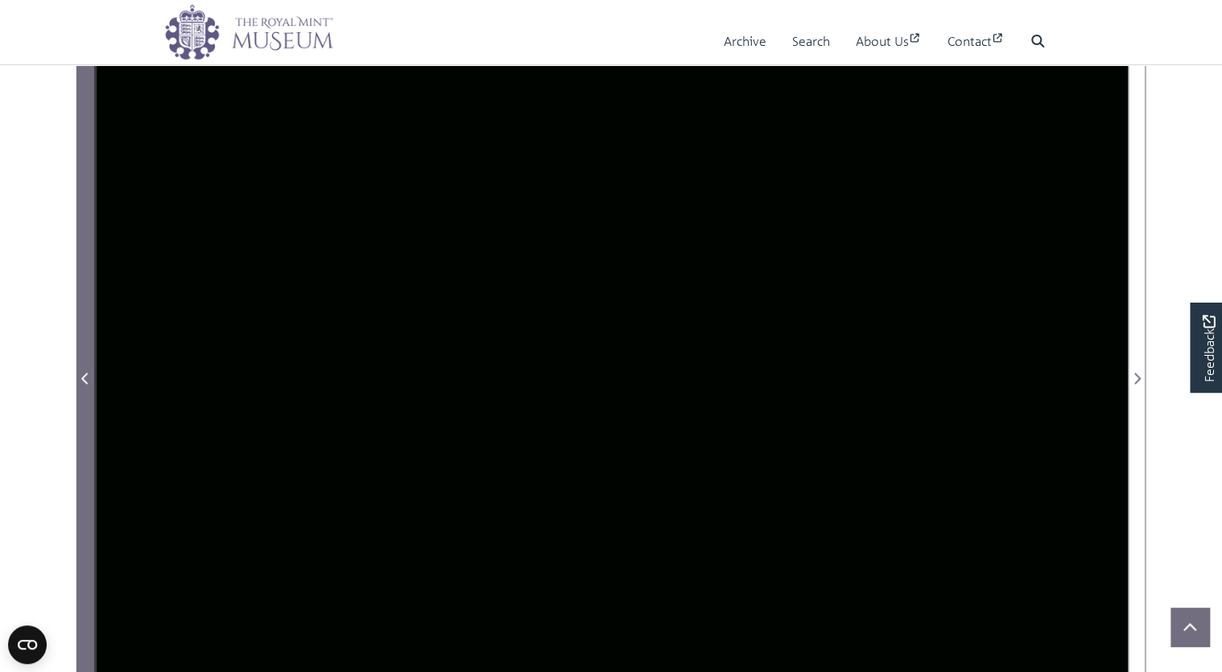
click at [86, 373] on icon "Previous Page" at bounding box center [84, 378] width 6 height 11
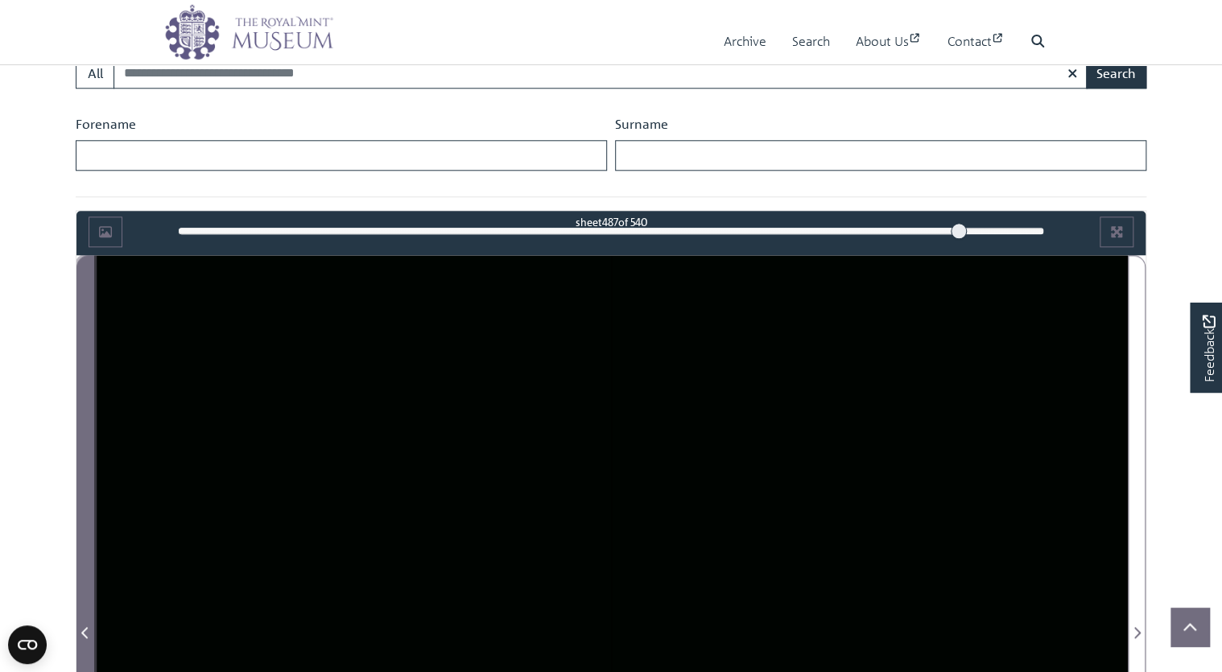
scroll to position [753, 0]
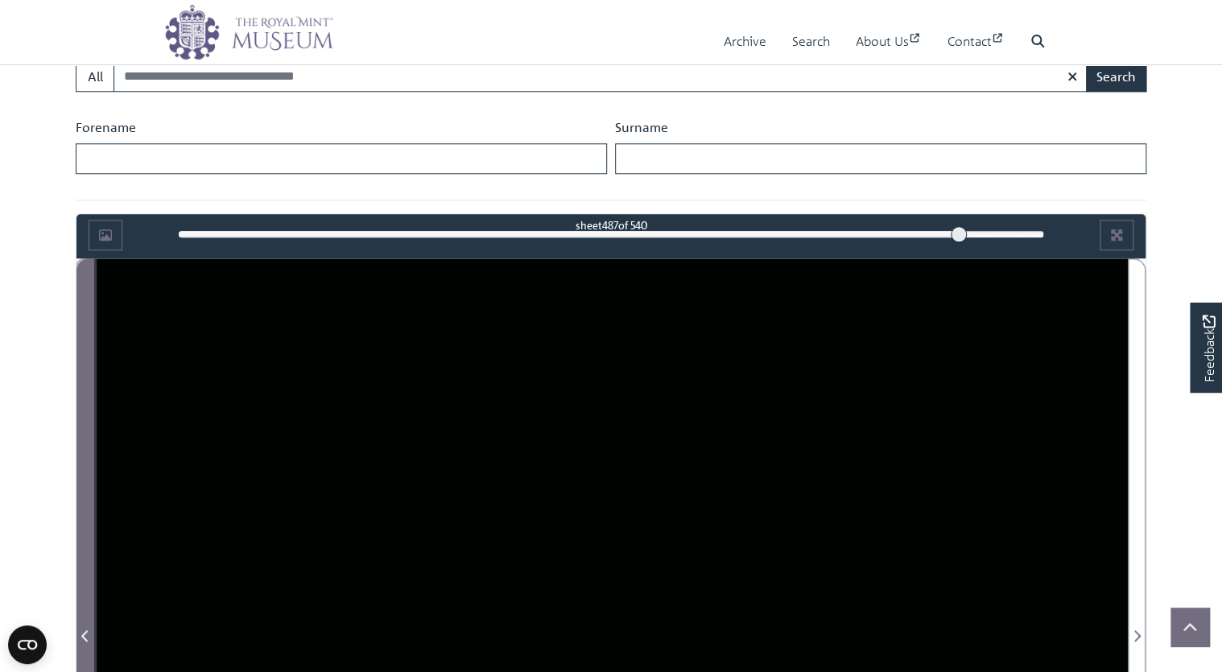
click at [89, 500] on span "Previous Page" at bounding box center [85, 626] width 16 height 735
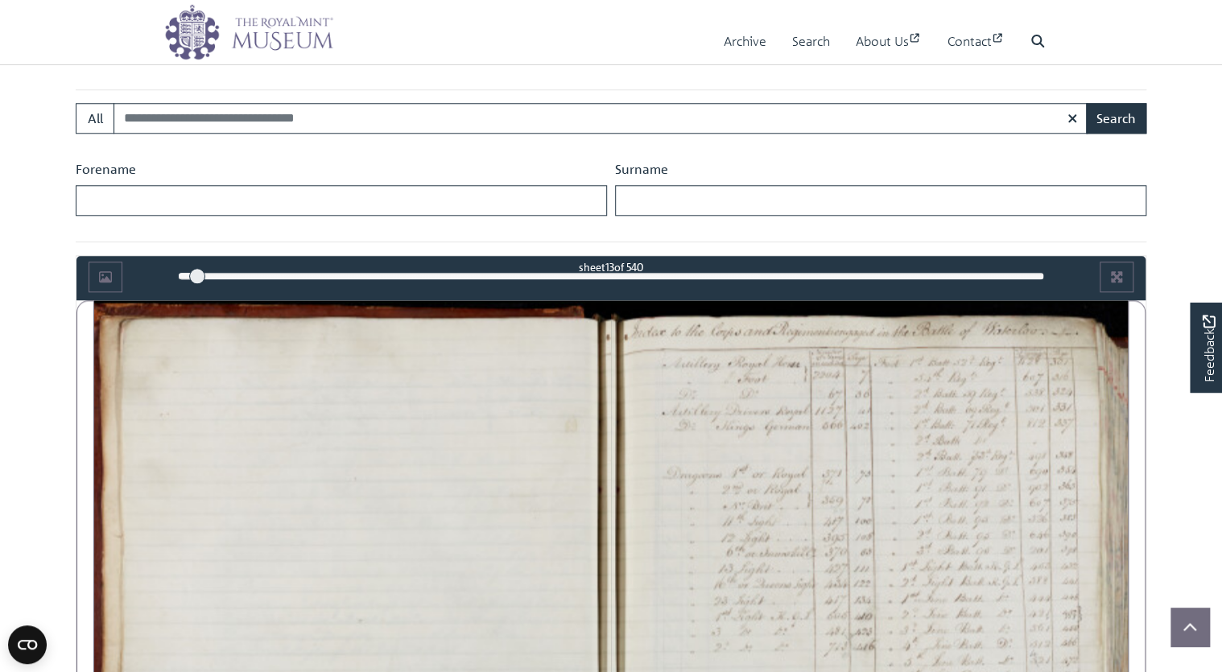
scroll to position [705, 0]
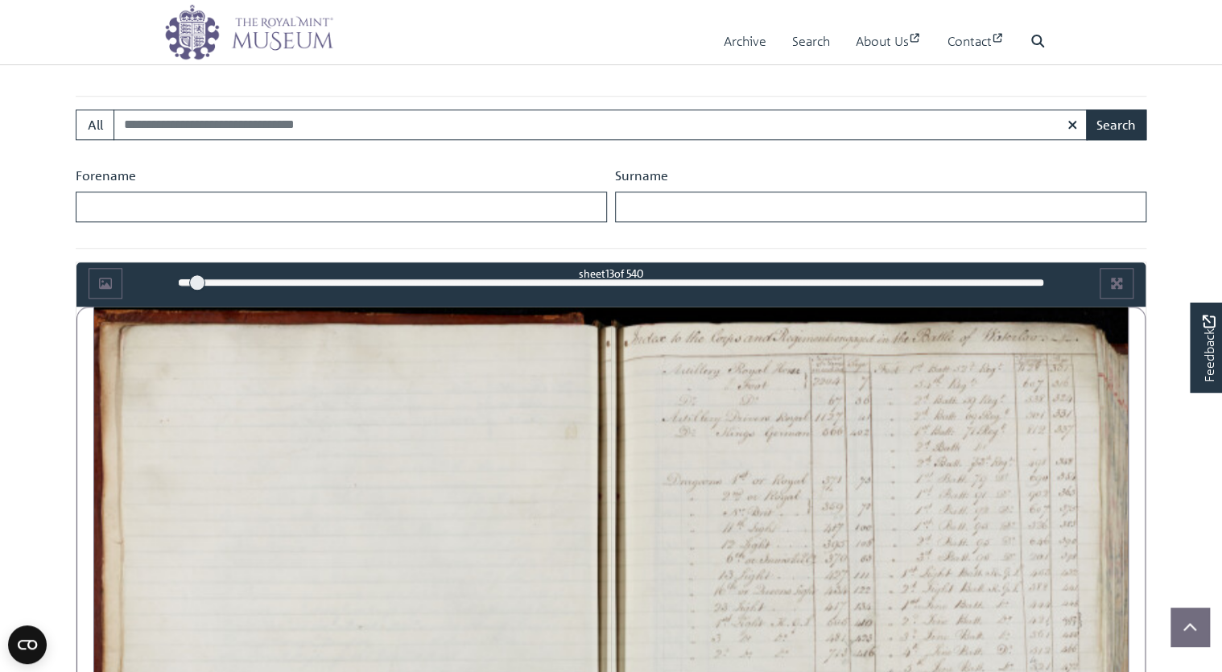
click at [586, 283] on div "13" at bounding box center [611, 282] width 867 height 16
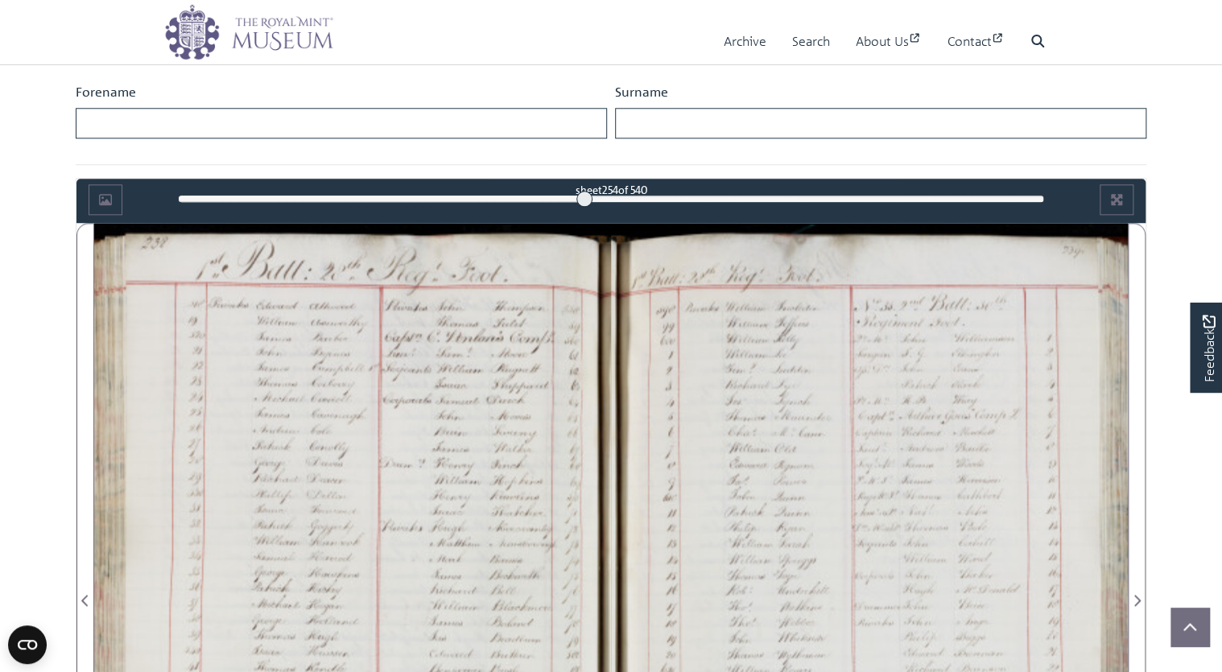
scroll to position [834, 0]
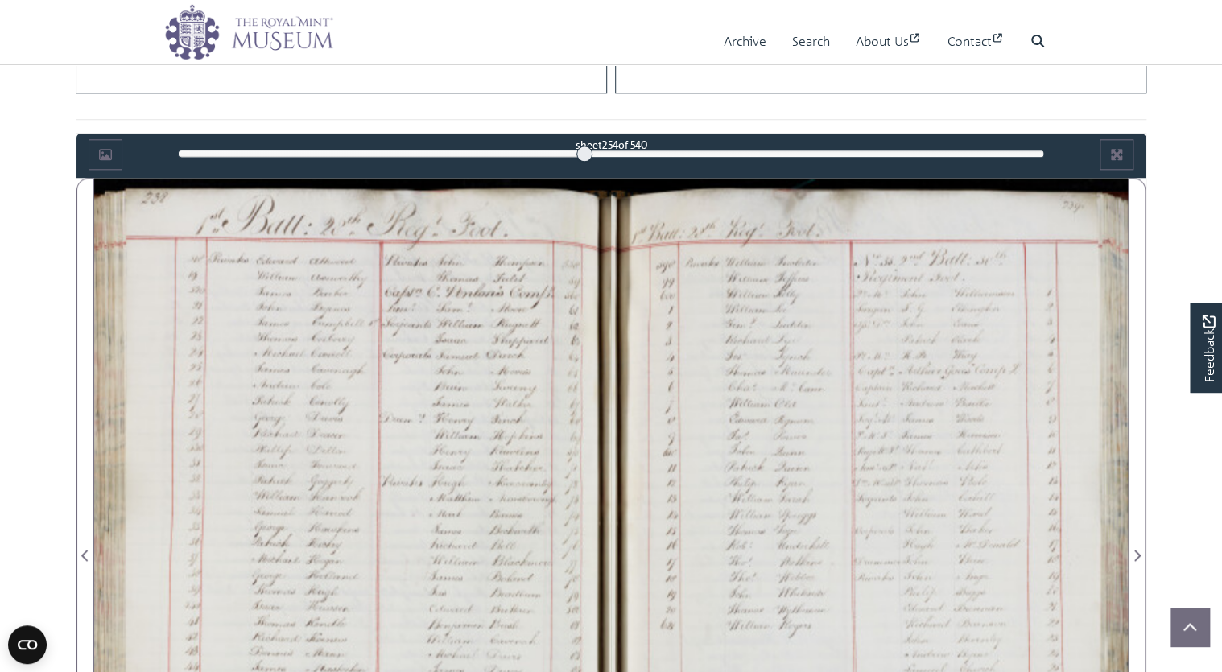
click at [648, 158] on div "254" at bounding box center [611, 154] width 867 height 16
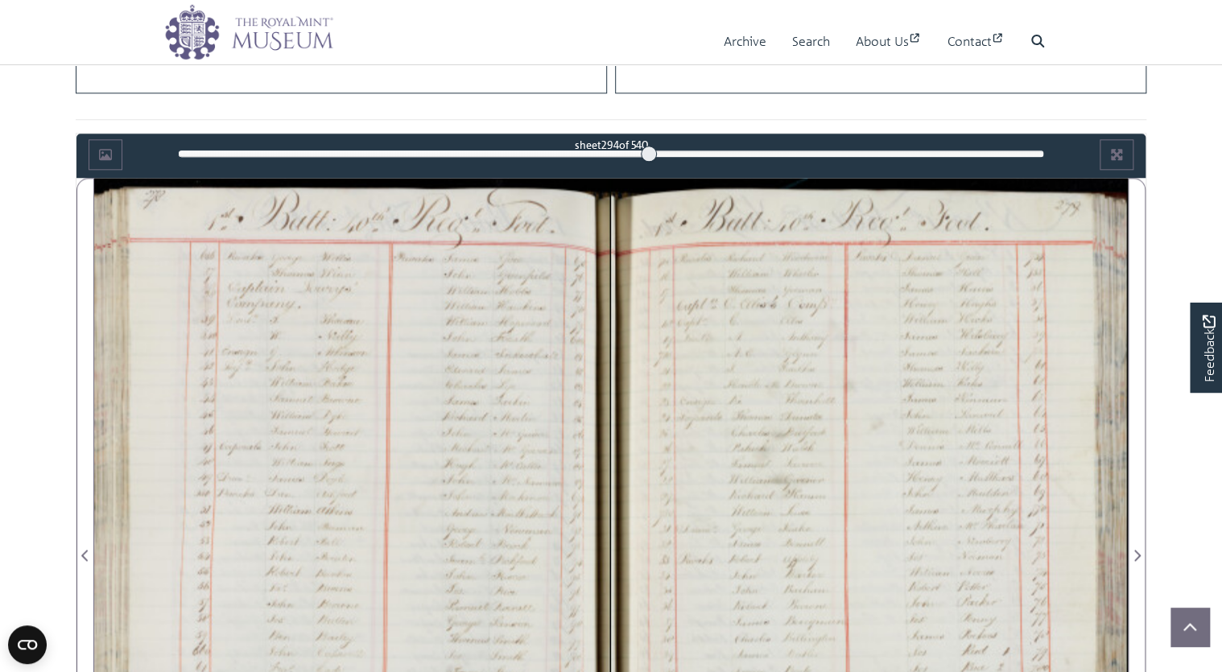
click at [718, 155] on div "294" at bounding box center [611, 154] width 867 height 16
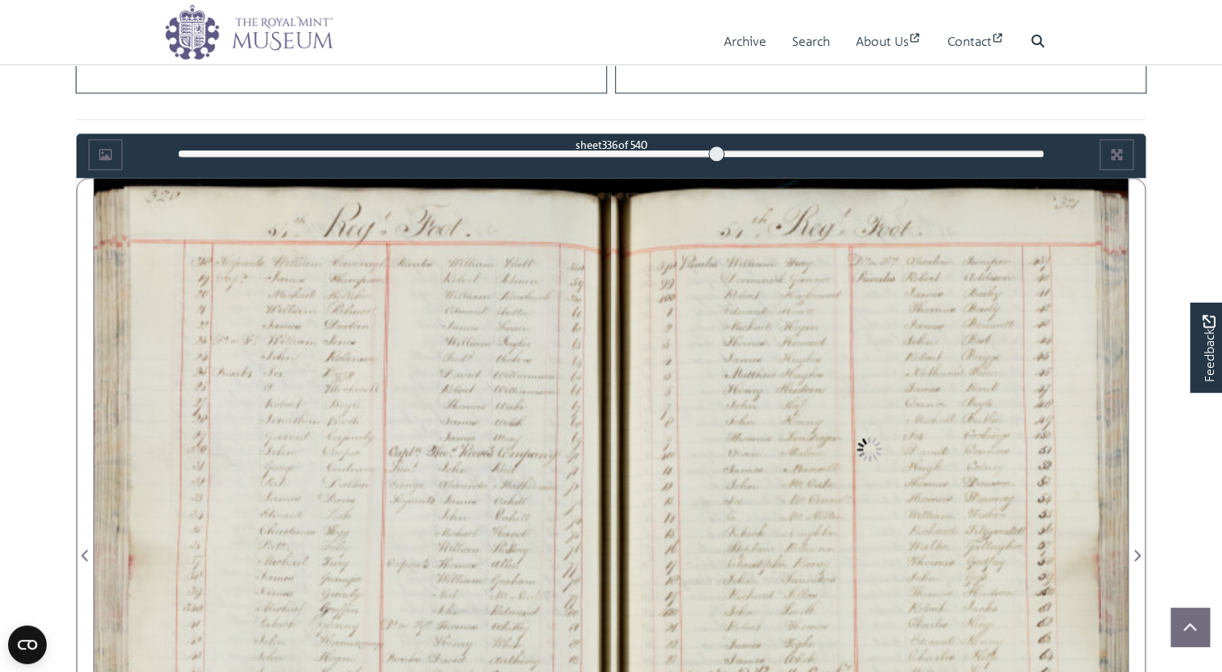
click at [792, 150] on div "336" at bounding box center [611, 154] width 867 height 16
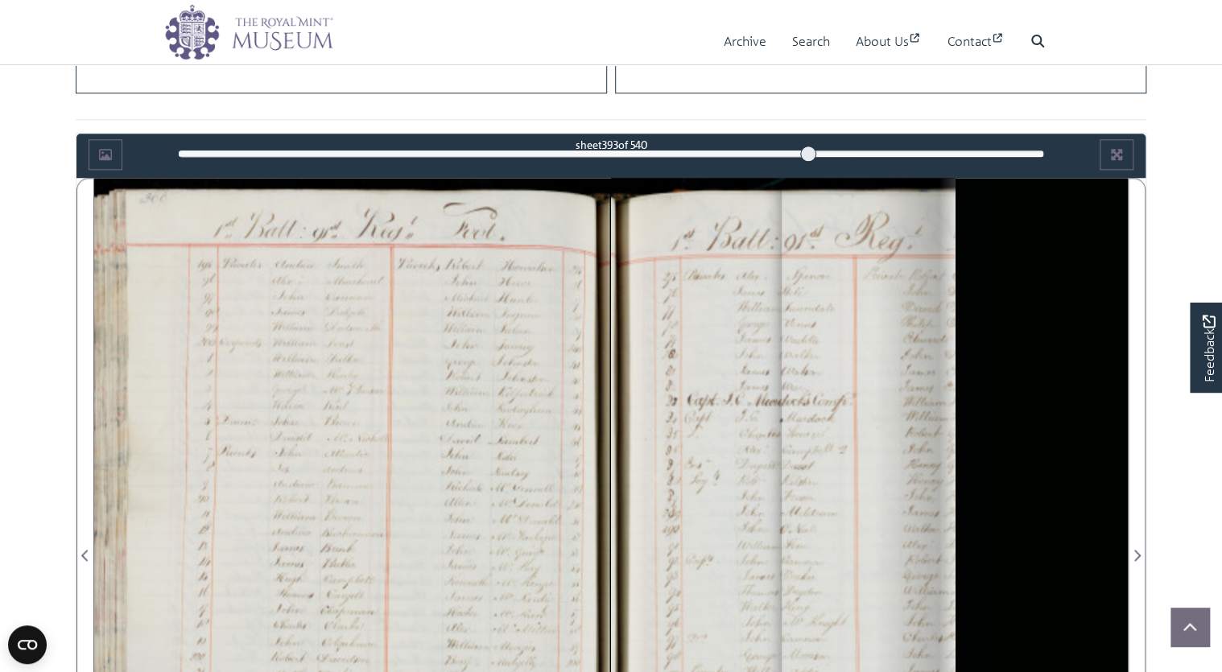
click at [807, 151] on div "393" at bounding box center [611, 154] width 867 height 16
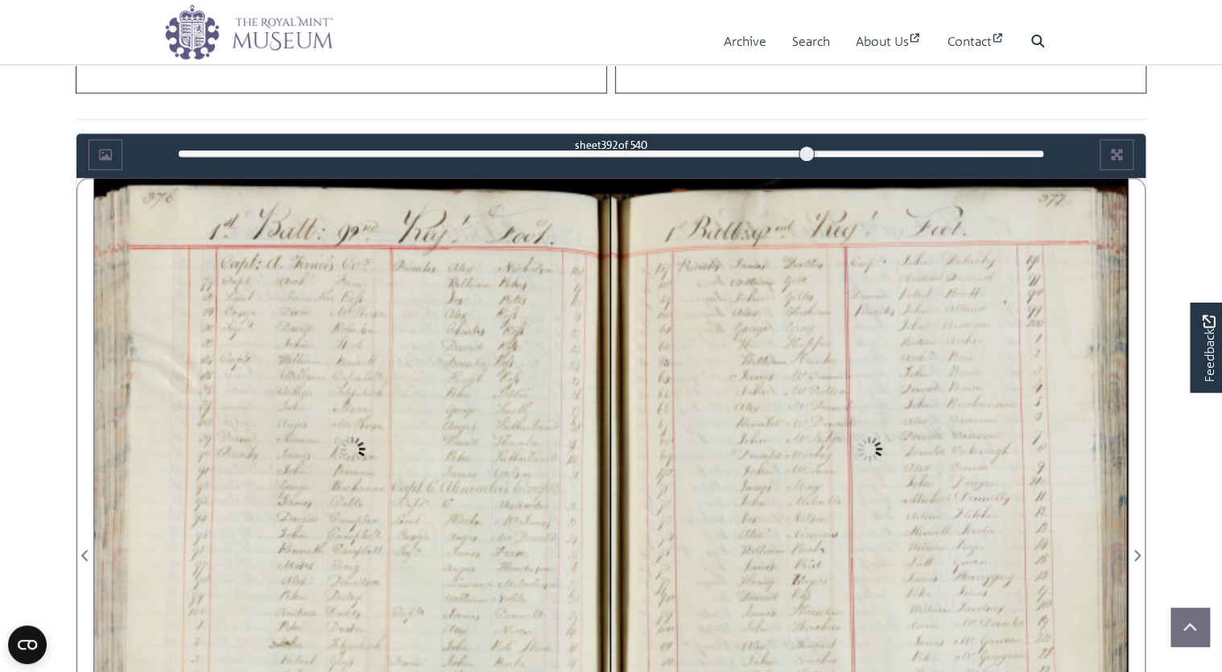
click at [843, 152] on div "392" at bounding box center [611, 154] width 867 height 16
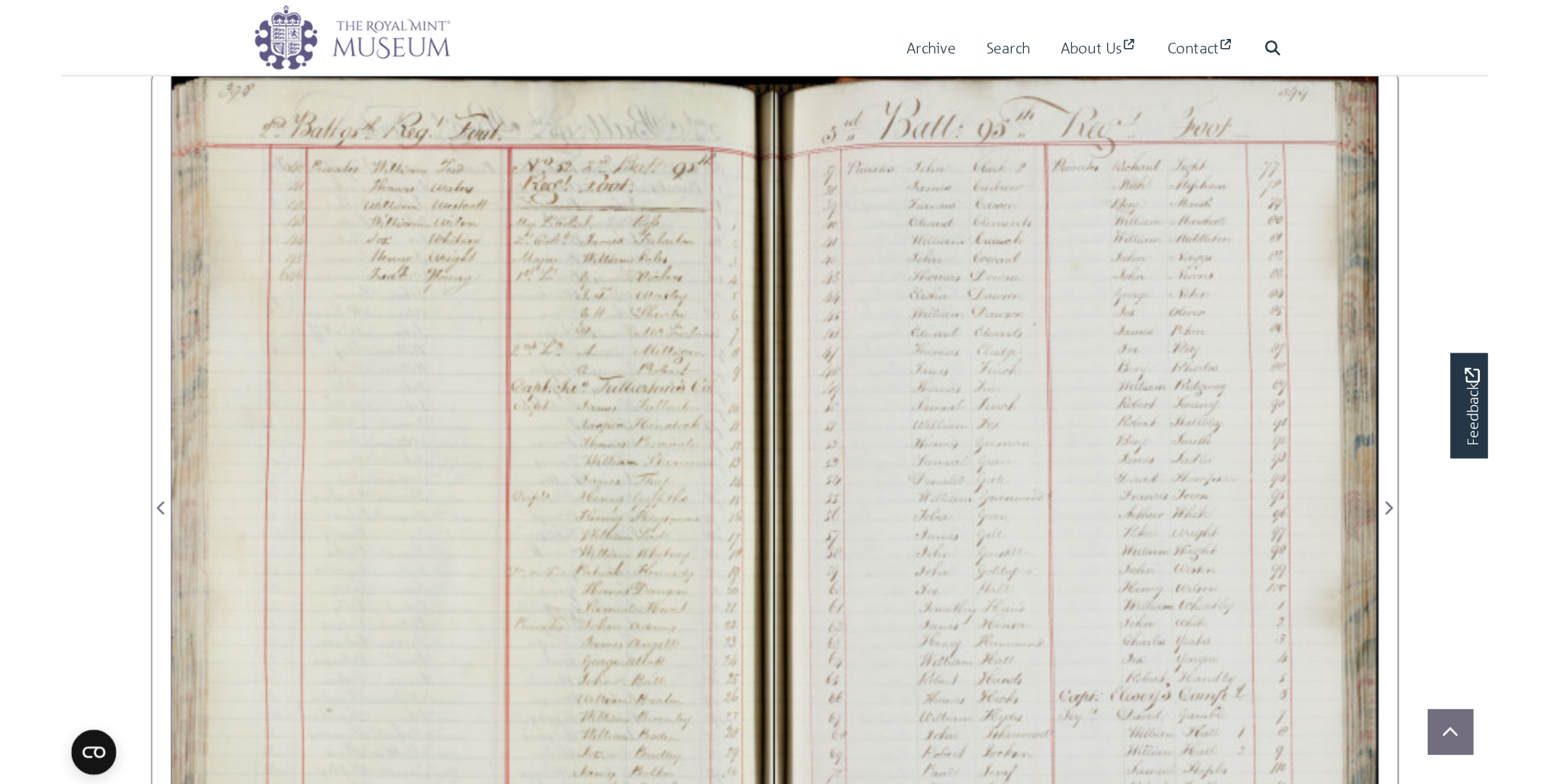
scroll to position [668, 0]
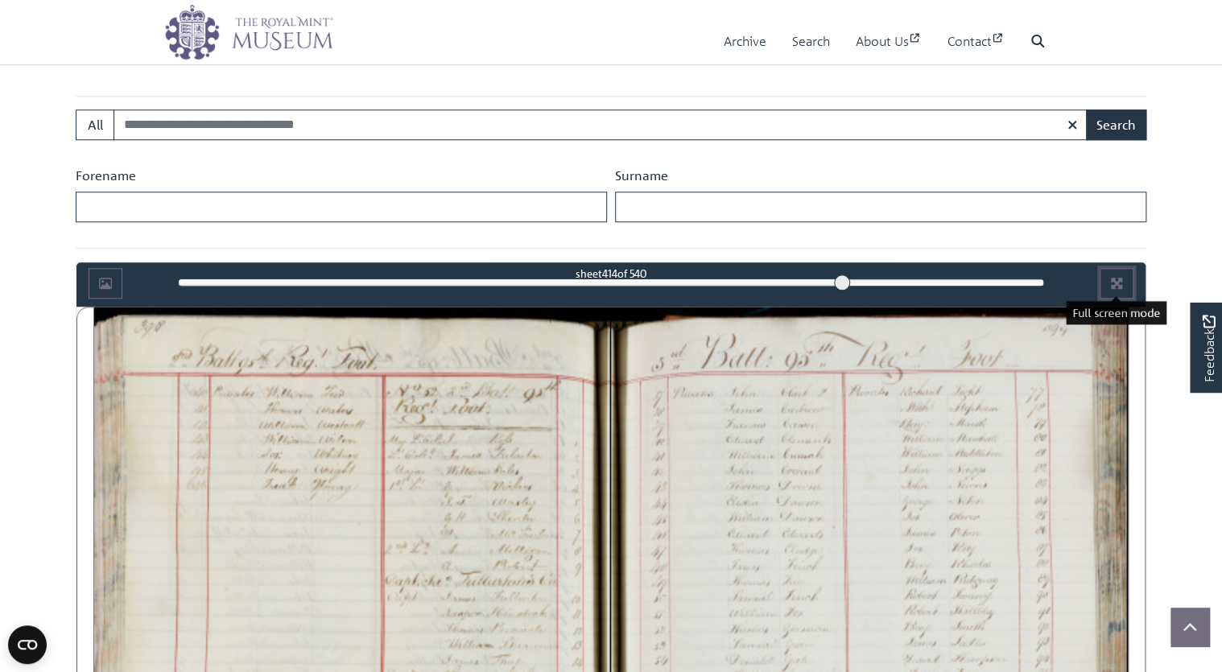
drag, startPoint x: 1121, startPoint y: 274, endPoint x: 972, endPoint y: 341, distance: 163.2
click at [1121, 277] on icon "Full screen mode" at bounding box center [1116, 283] width 13 height 13
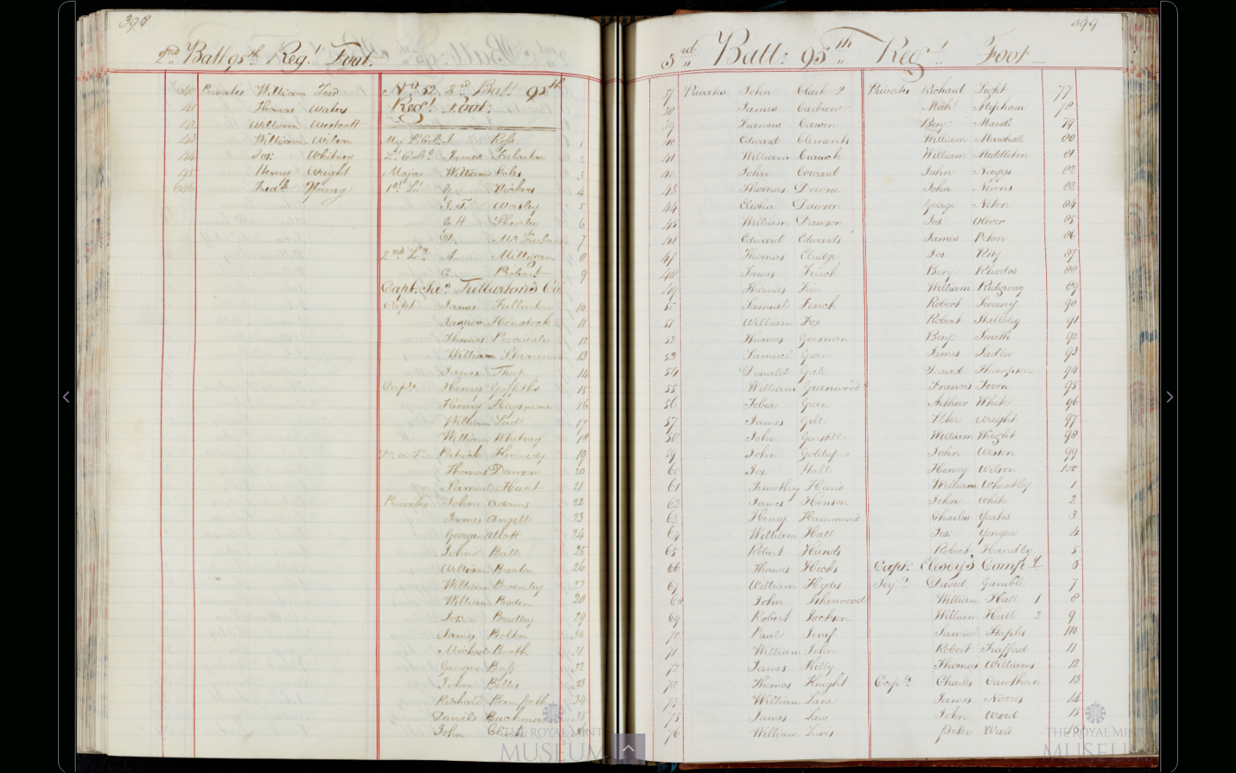
click at [498, 184] on div at bounding box center [347, 387] width 543 height 773
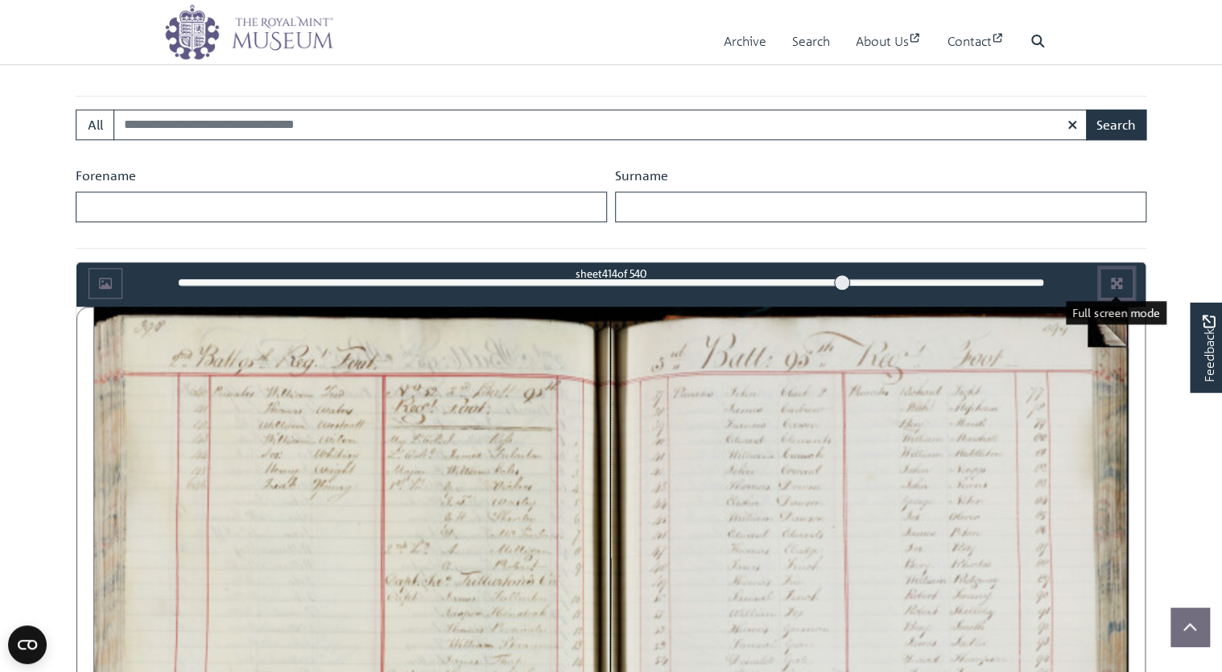
drag, startPoint x: 1119, startPoint y: 286, endPoint x: 801, endPoint y: 319, distance: 319.7
click at [1119, 286] on icon "Full screen mode" at bounding box center [1116, 283] width 11 height 11
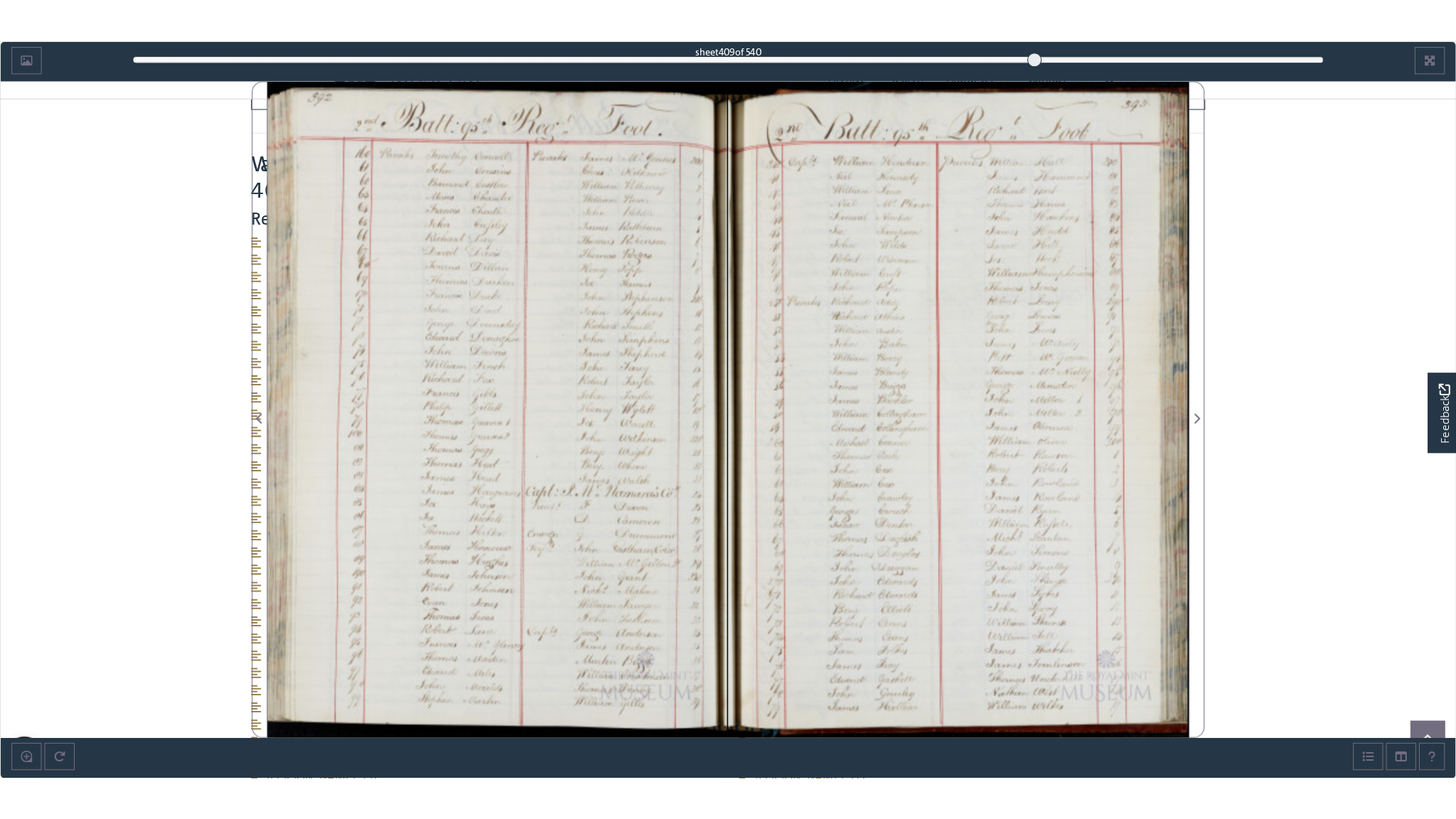
scroll to position [793, 0]
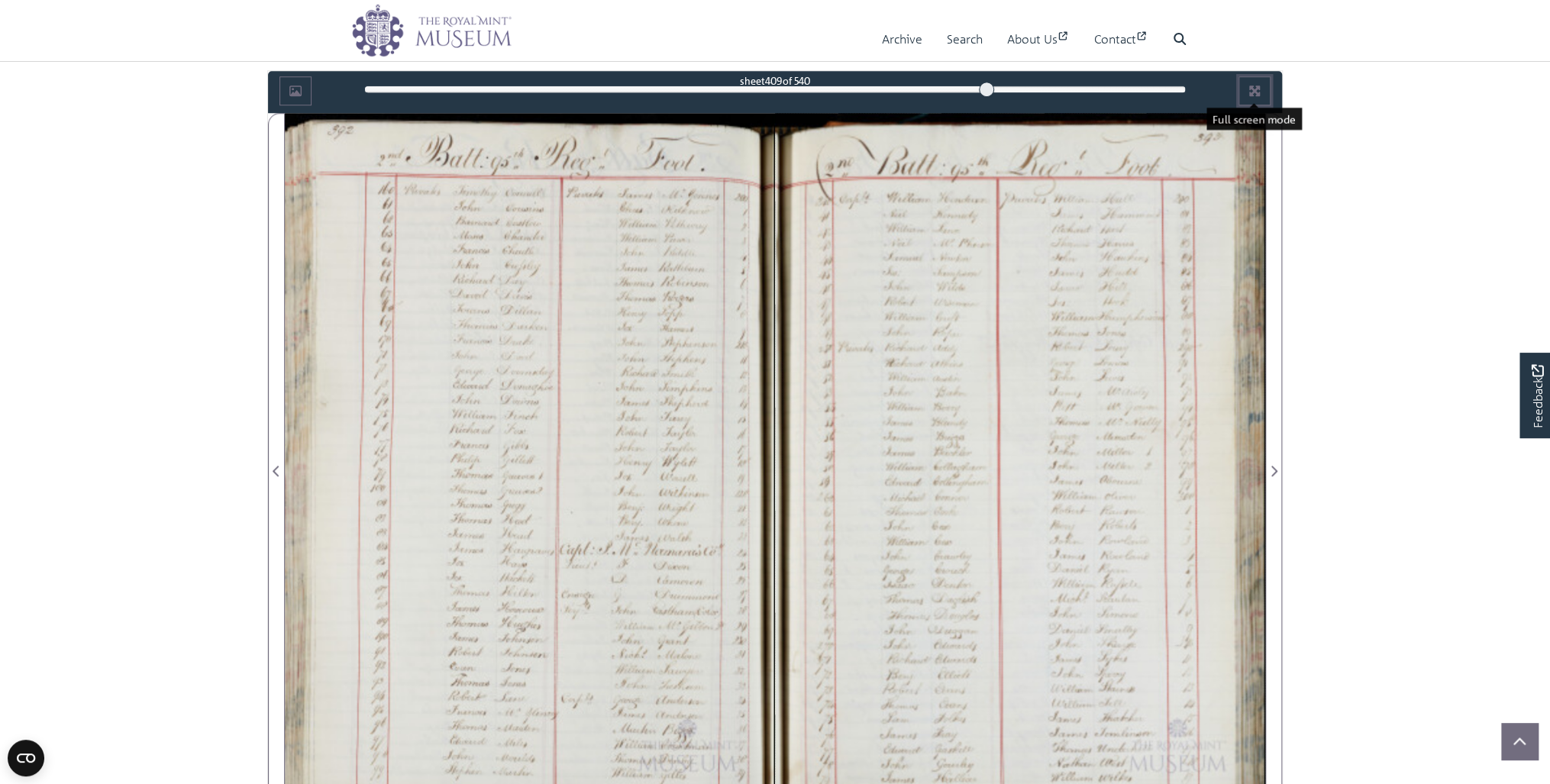
drag, startPoint x: 1262, startPoint y: 90, endPoint x: 1054, endPoint y: 287, distance: 286.5
click at [1158, 90] on button "Full screen mode" at bounding box center [1255, 90] width 32 height 29
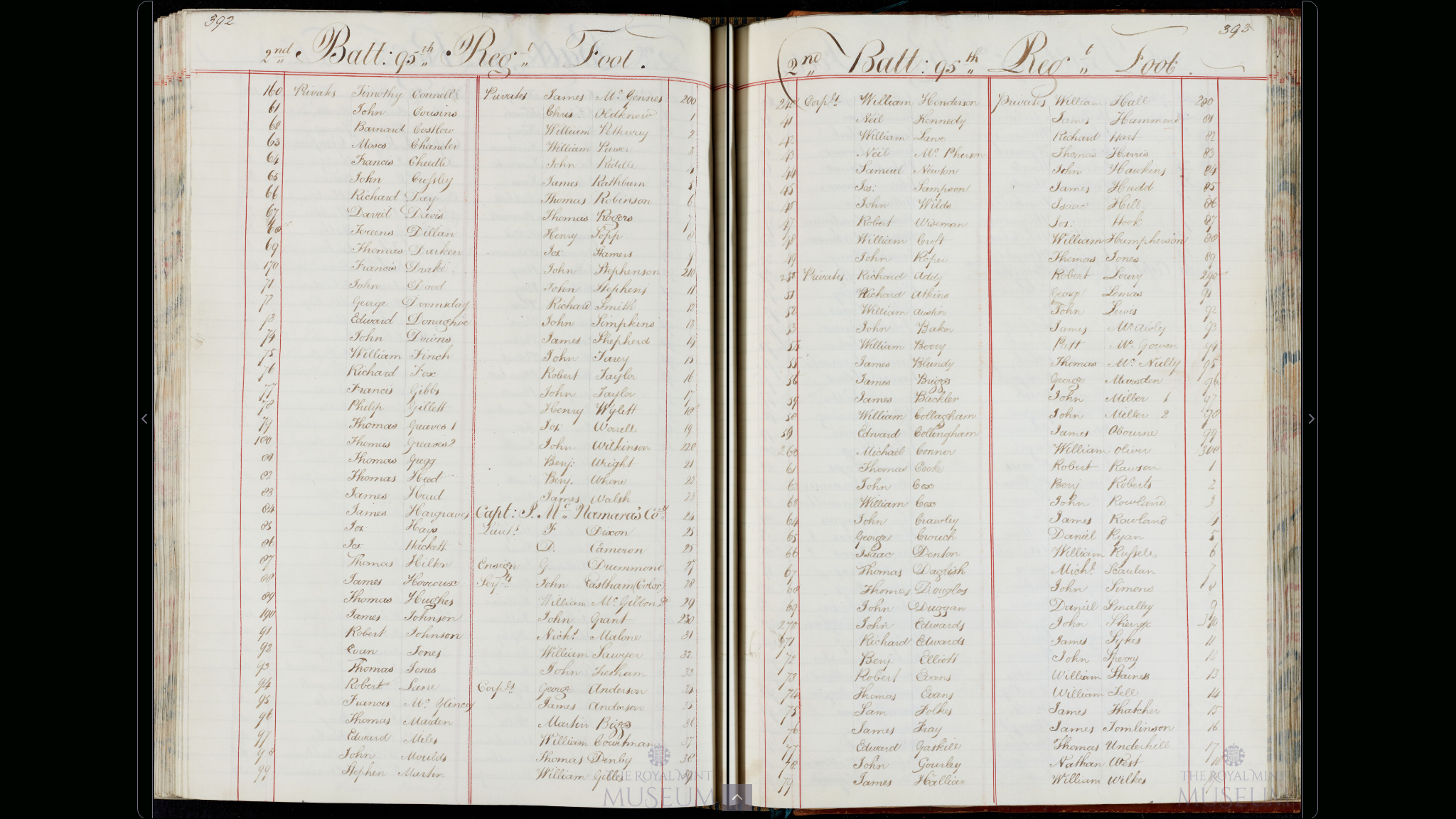
click at [398, 381] on div at bounding box center [440, 410] width 575 height 819
click at [837, 158] on div at bounding box center [1015, 410] width 575 height 819
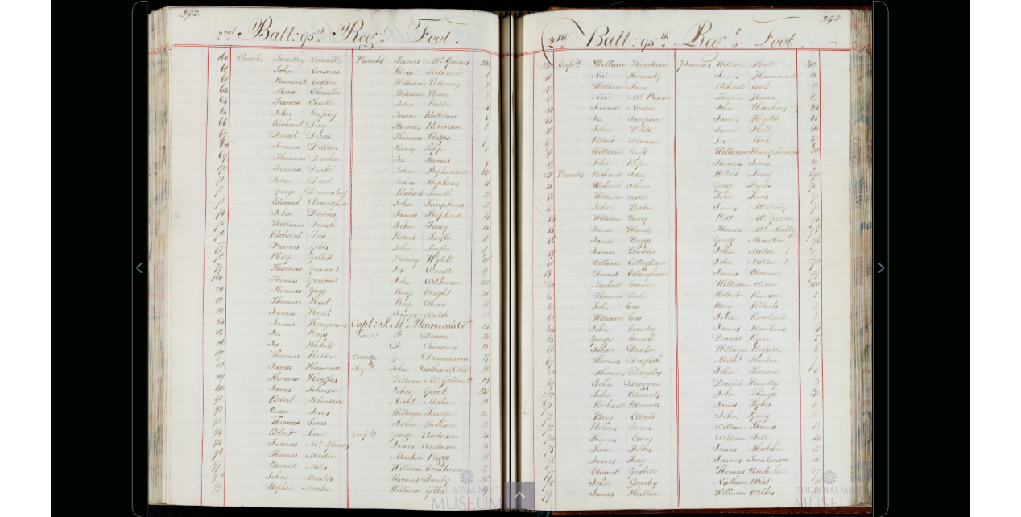
scroll to position [918, 0]
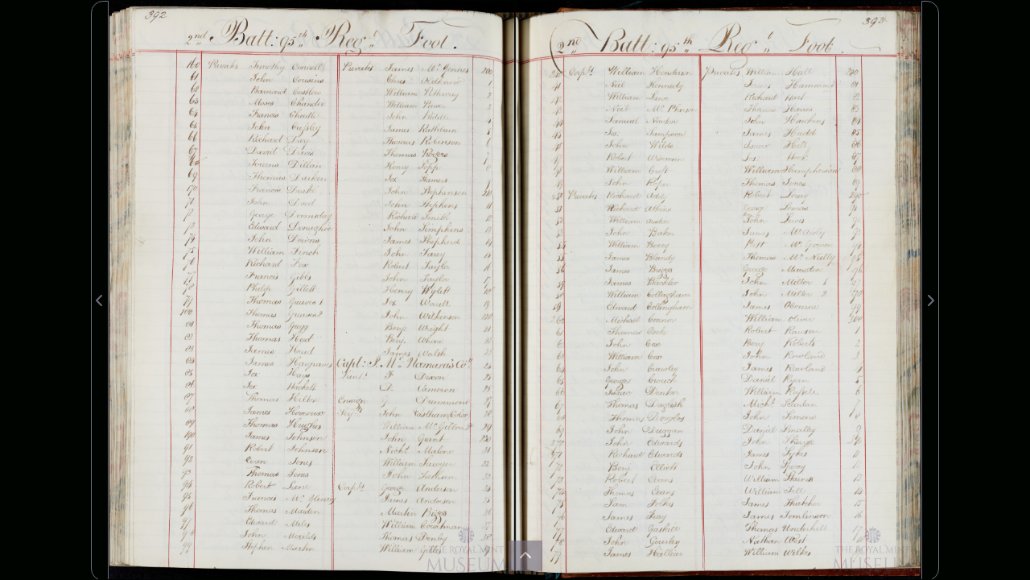
click at [662, 101] on div at bounding box center [718, 291] width 407 height 580
drag, startPoint x: 616, startPoint y: 118, endPoint x: 541, endPoint y: 52, distance: 99.3
click at [541, 52] on div at bounding box center [718, 291] width 407 height 580
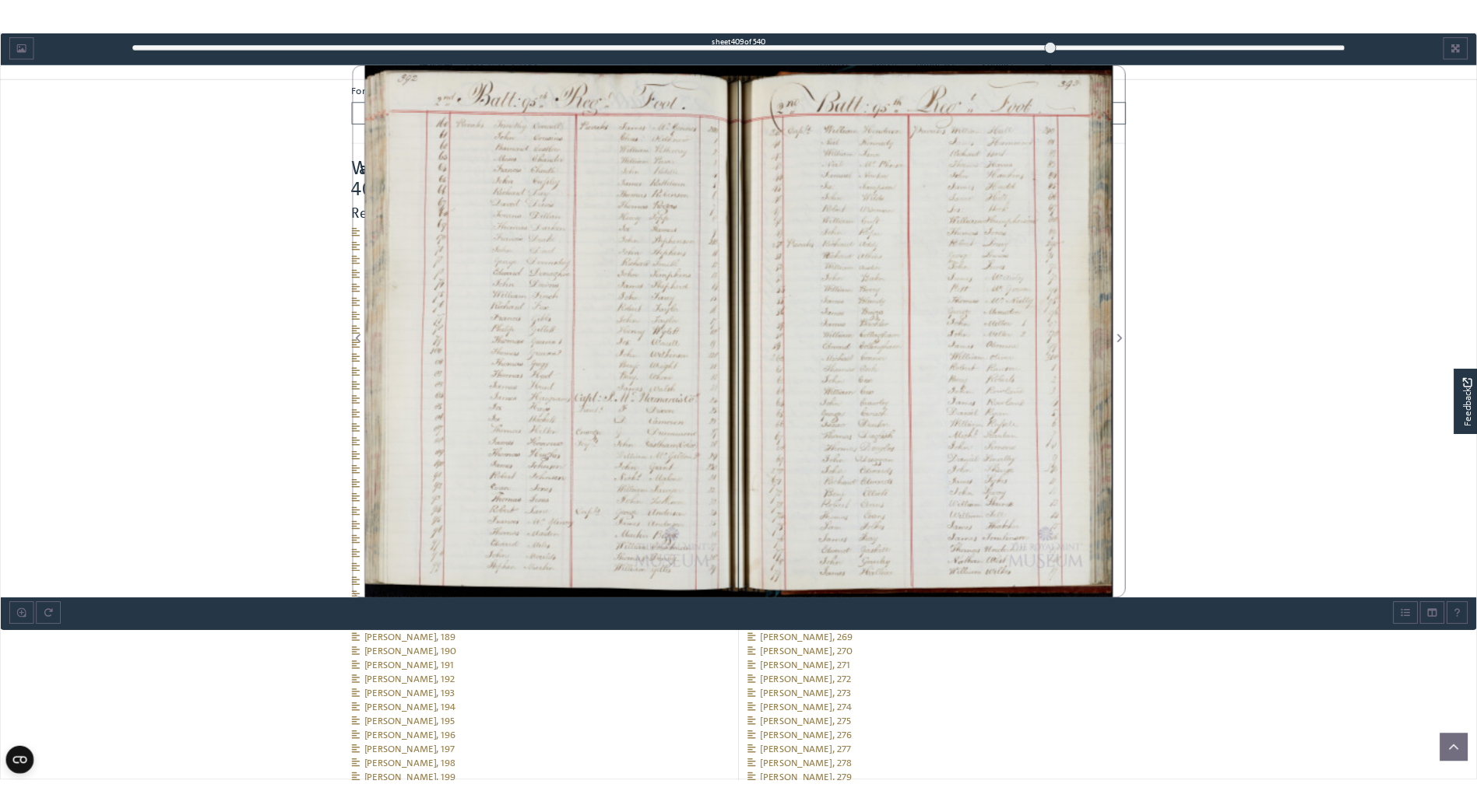
scroll to position [868, 0]
